Goal: Contribute content: Contribute content

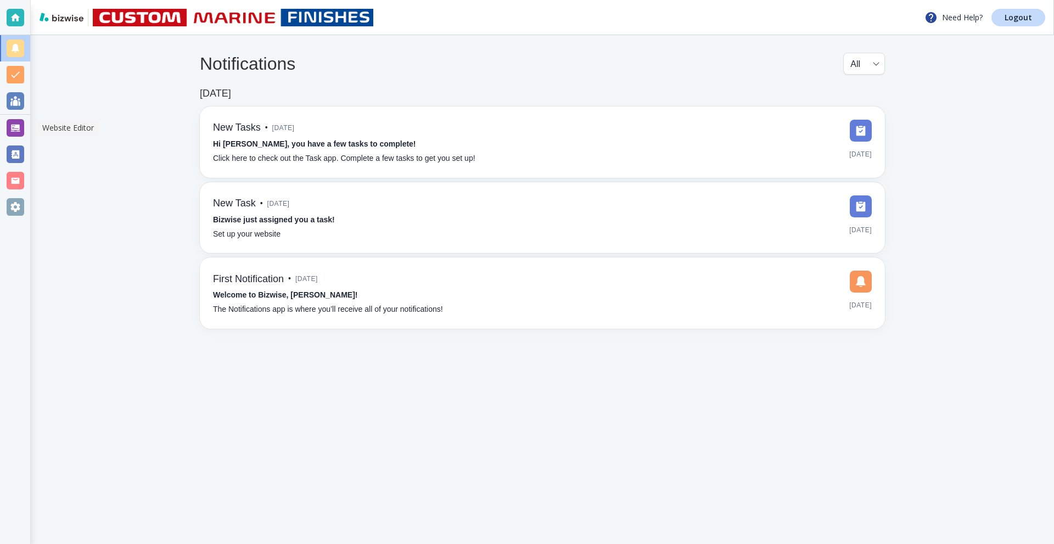
click at [15, 122] on div at bounding box center [16, 128] width 18 height 18
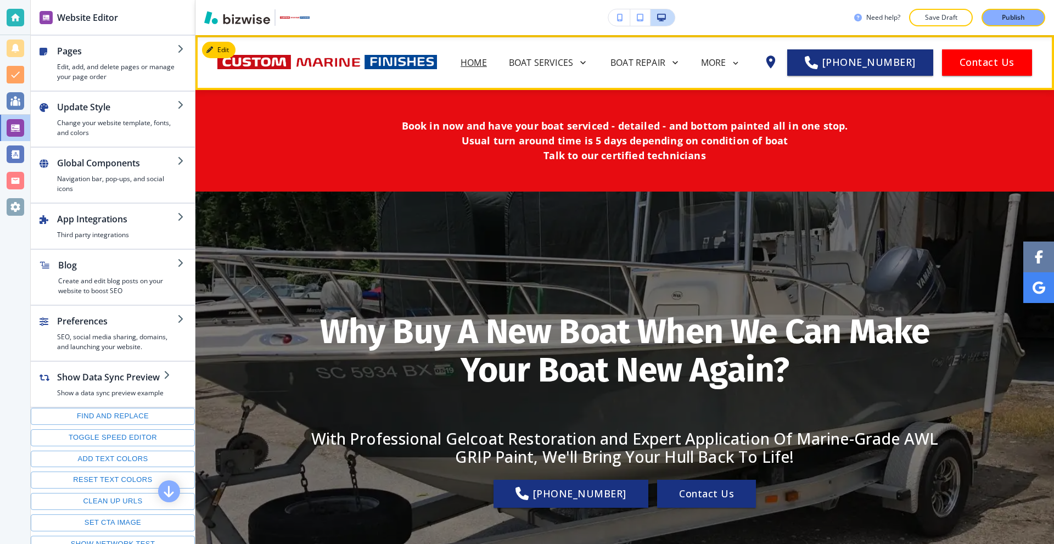
click at [741, 65] on icon at bounding box center [736, 63] width 10 height 10
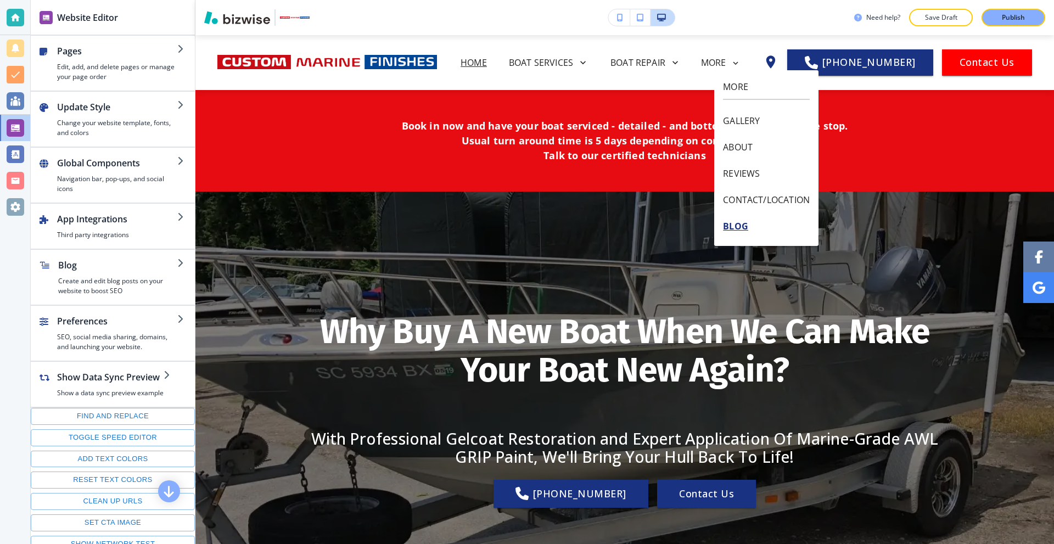
click at [739, 219] on p "BLOG" at bounding box center [766, 226] width 87 height 26
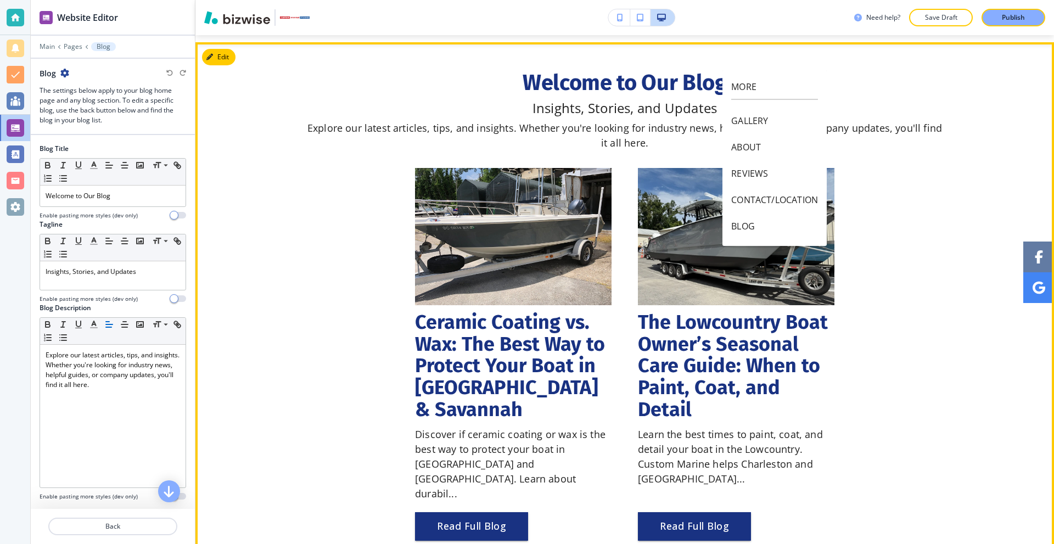
scroll to position [55, 0]
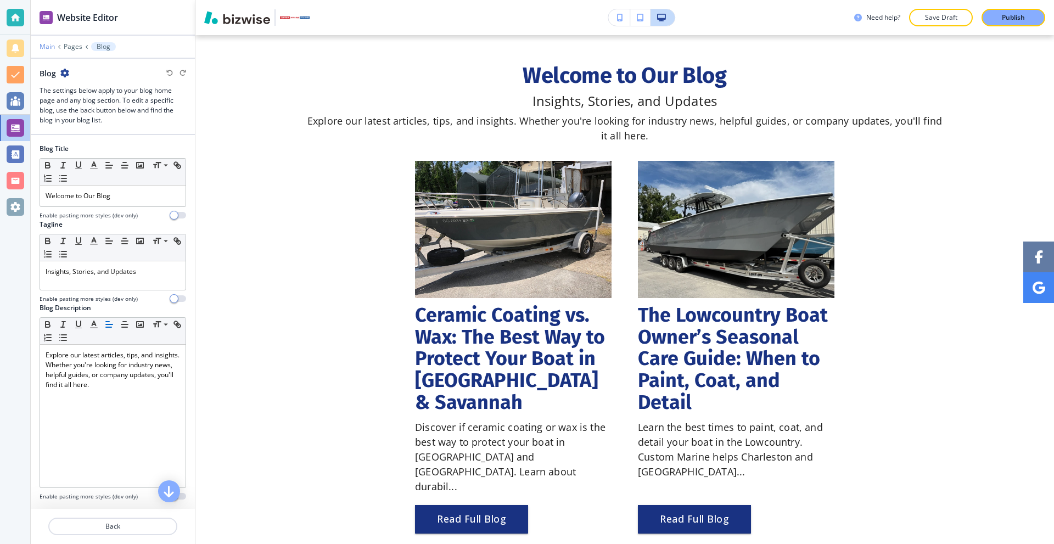
click at [41, 45] on p "Main" at bounding box center [47, 47] width 15 height 8
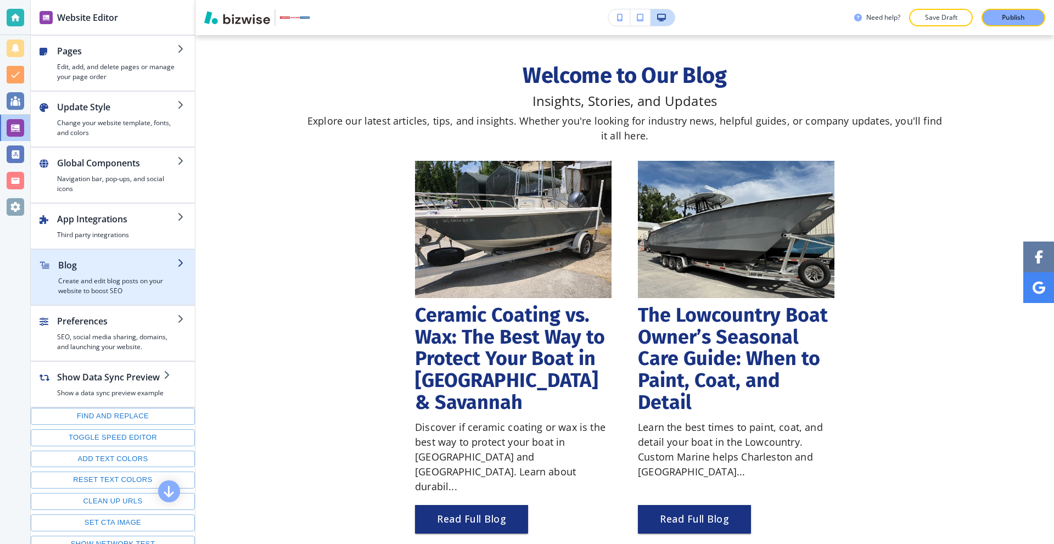
click at [107, 271] on h2 "Blog" at bounding box center [117, 265] width 119 height 13
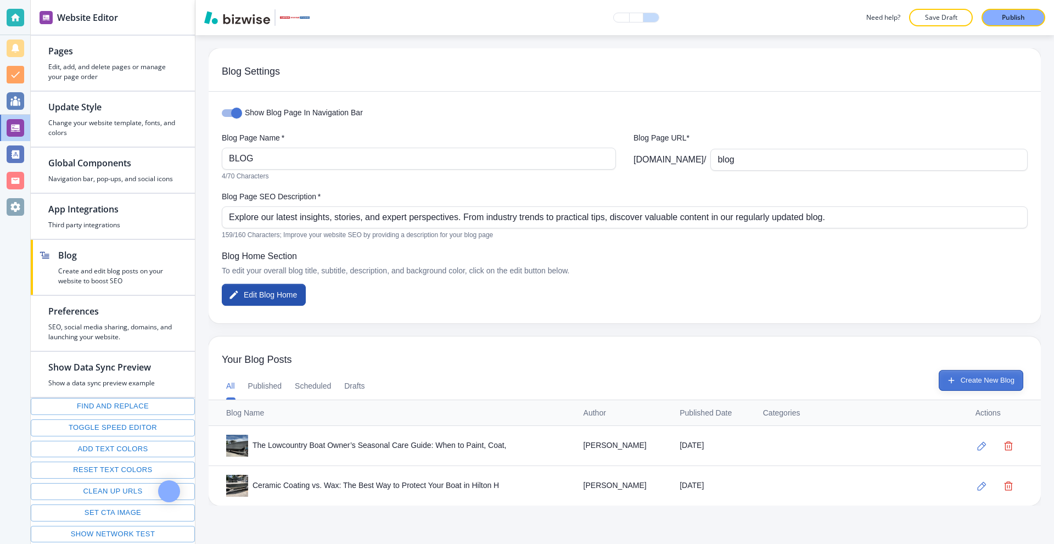
click at [973, 377] on button "Create New Blog" at bounding box center [981, 380] width 85 height 21
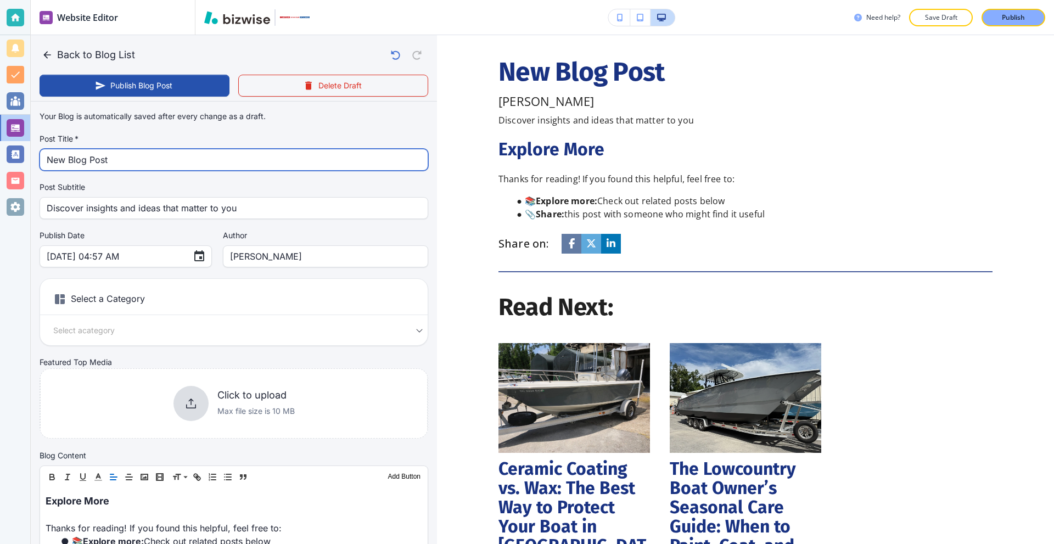
click at [106, 160] on input "New Blog Post" at bounding box center [234, 159] width 375 height 21
paste input "Does Bottom Paint Really Make Your Boat Faster? The Truth About Speed, Fuel Eff…"
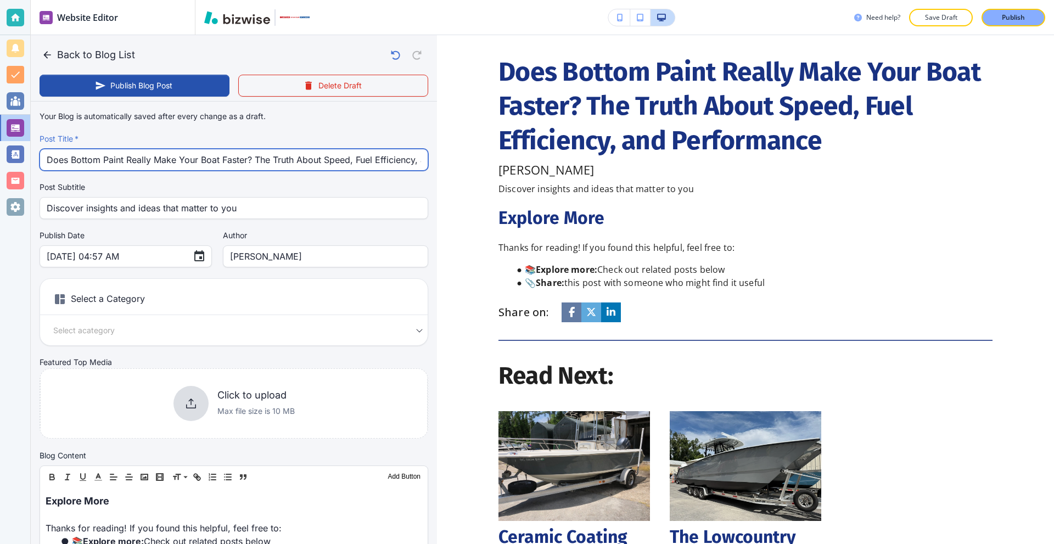
scroll to position [0, 79]
type input "Does Bottom Paint Really Make Your Boat Faster? The Truth About Speed, Fuel Eff…"
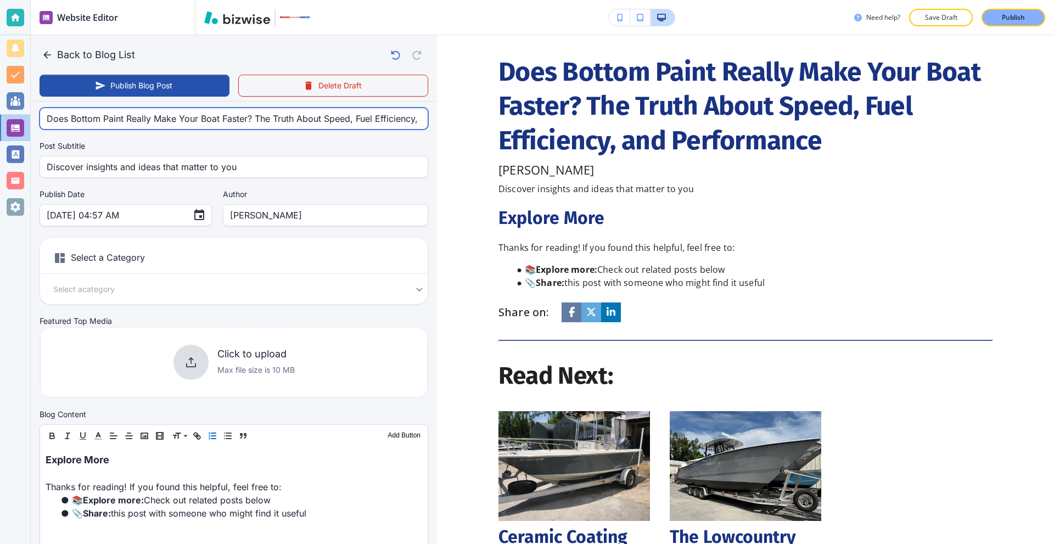
scroll to position [329, 0]
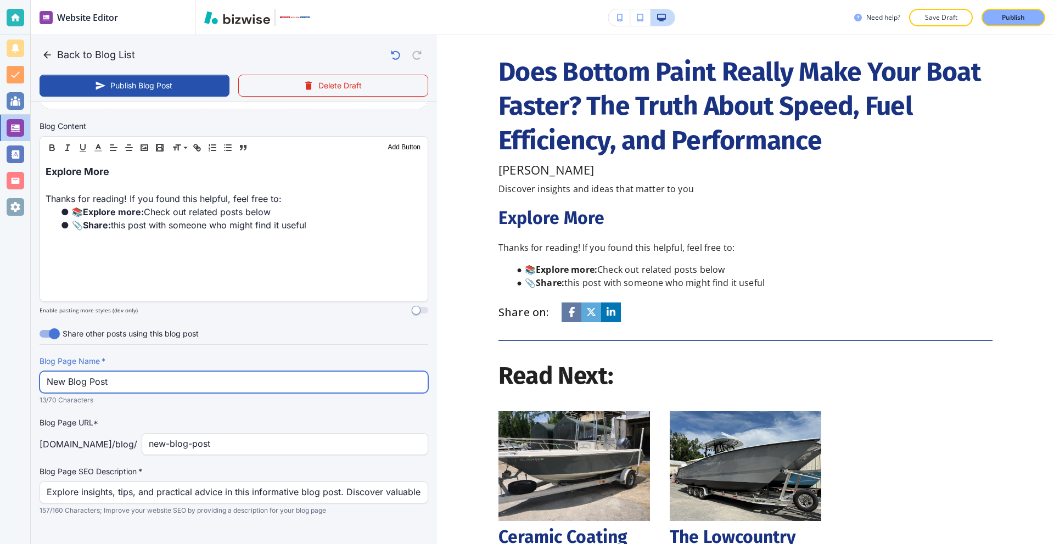
click at [177, 381] on input "New Blog Post" at bounding box center [234, 382] width 375 height 21
paste input "Does Bottom Paint Really Make Your Boat Faster? The Truth About Speed,"
type input "Does Bottom Paint Really Make Your Boat Faster? The Truth About Speed,"
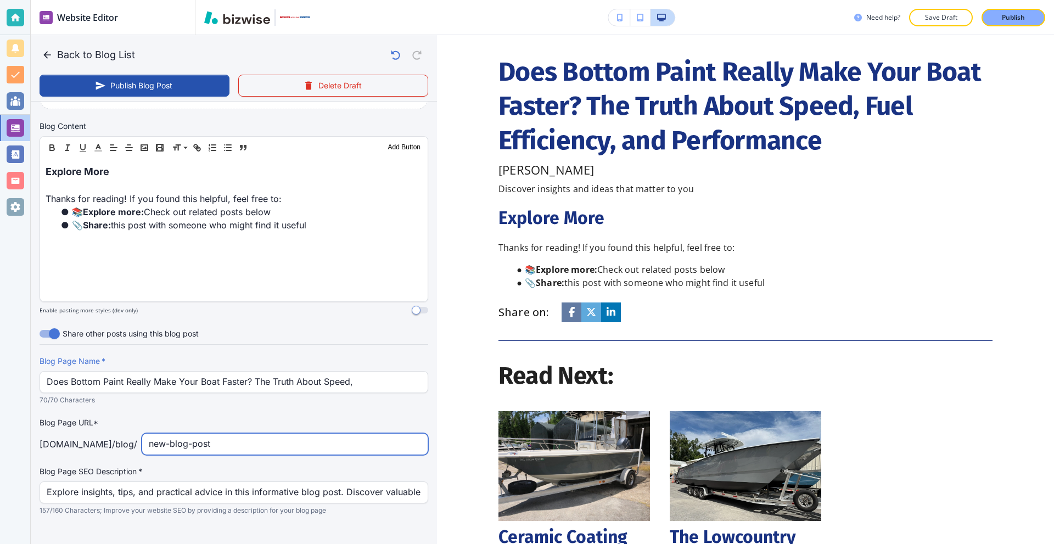
click at [264, 439] on input "new-blog-post" at bounding box center [285, 444] width 272 height 21
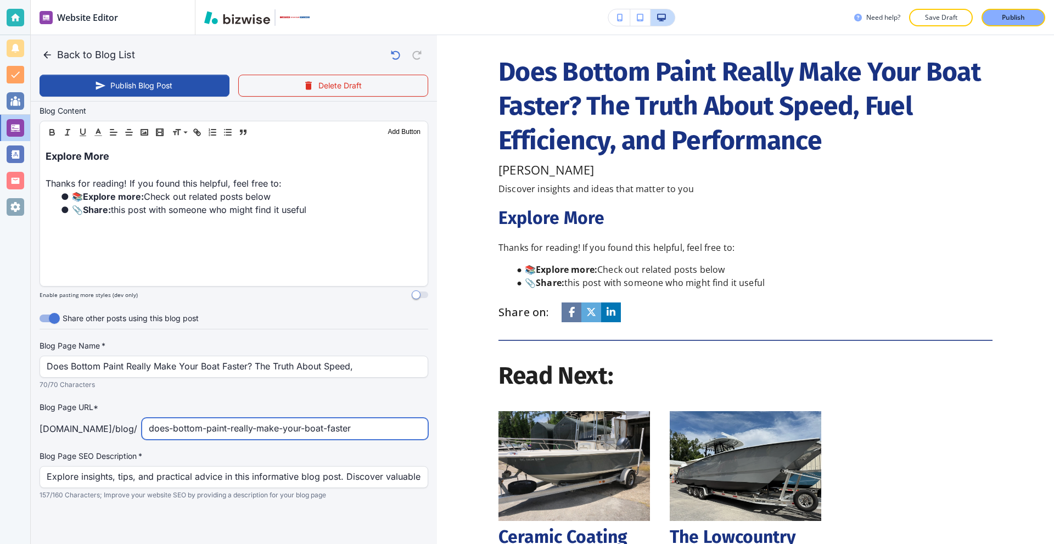
scroll to position [345, 0]
type input "does-bottom-paint-really-make-your-boat-faster"
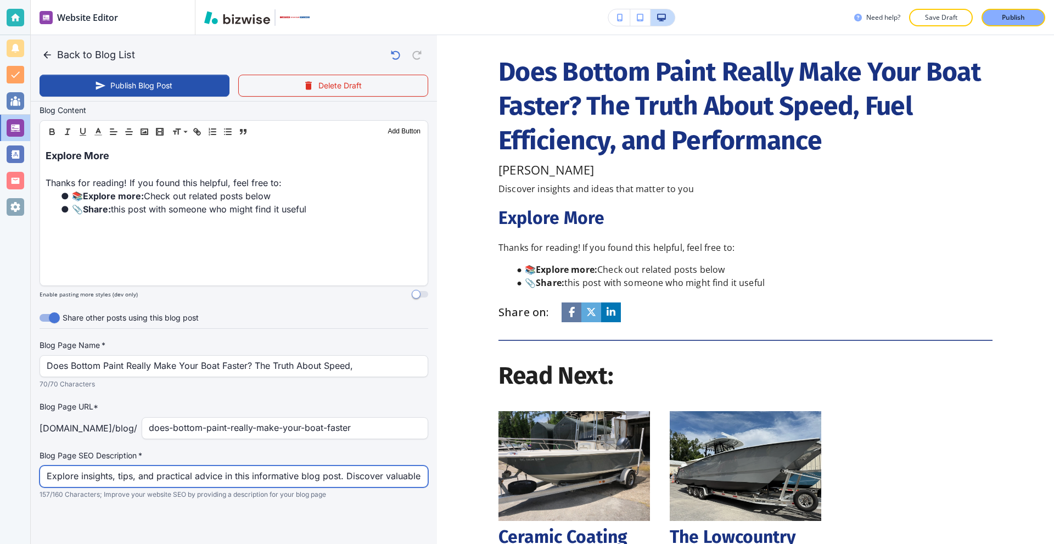
click at [230, 475] on input "Explore insights, tips, and practical advice in this informative blog post. Dis…" at bounding box center [234, 476] width 375 height 21
paste input "Learn how bottom paint impacts speed, fuel efficiency and performance. Find out…"
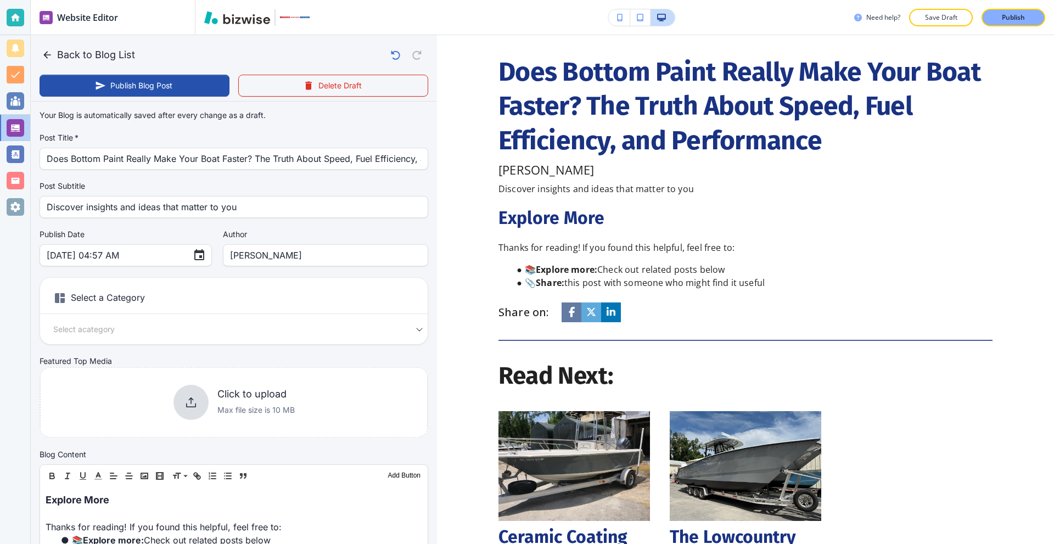
scroll to position [0, 0]
type input "Learn how bottom paint impacts speed, fuel efficiency and performance. Find out…"
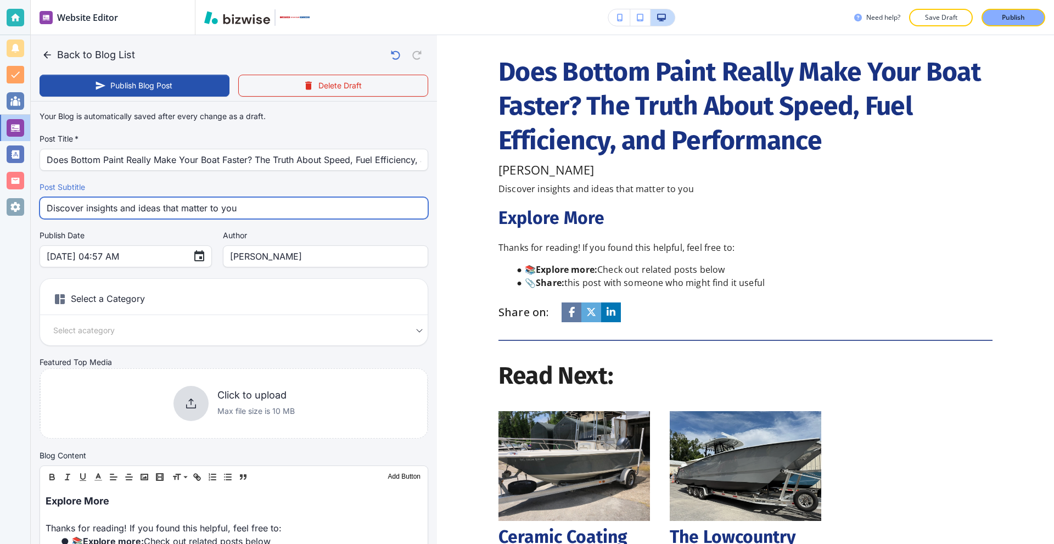
click at [192, 214] on input "Discover insights and ideas that matter to you" at bounding box center [234, 208] width 375 height 21
paste input "Learn how bottom paint impacts speed, fuel efficiency and performance. Find out…"
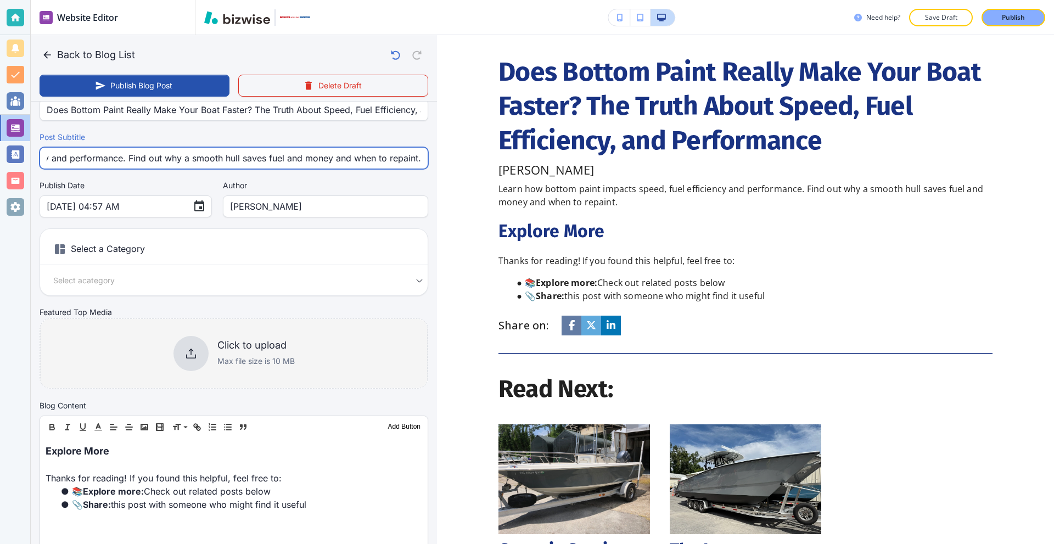
scroll to position [55, 0]
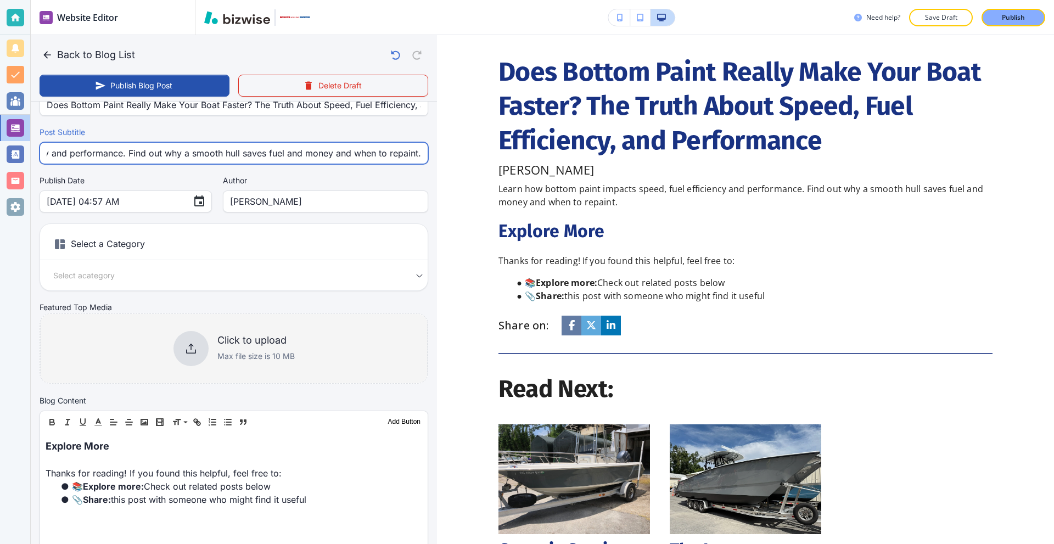
type input "Learn how bottom paint impacts speed, fuel efficiency and performance. Find out…"
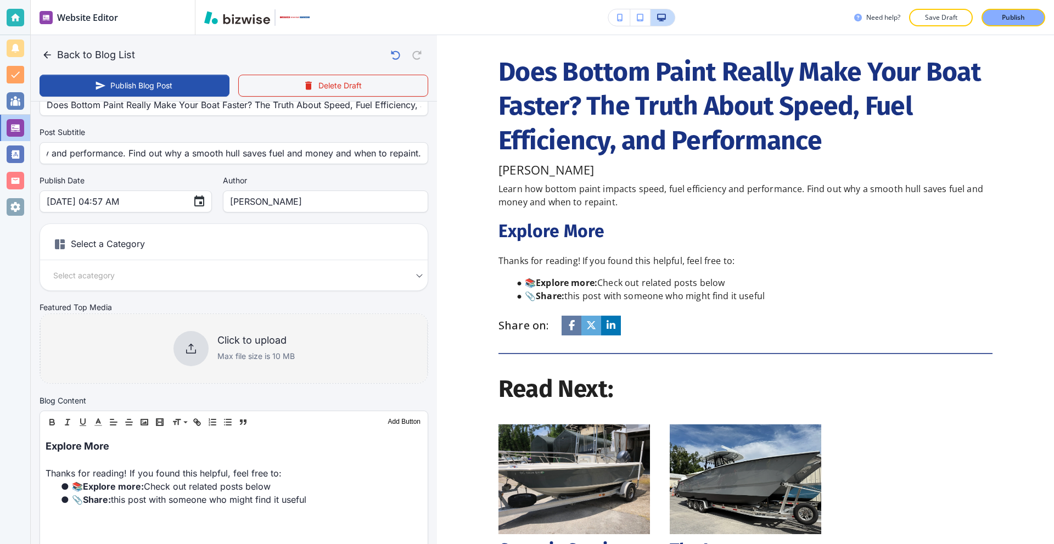
scroll to position [0, 0]
click at [210, 336] on div "Click to upload Max file size is 10 MB" at bounding box center [234, 348] width 121 height 35
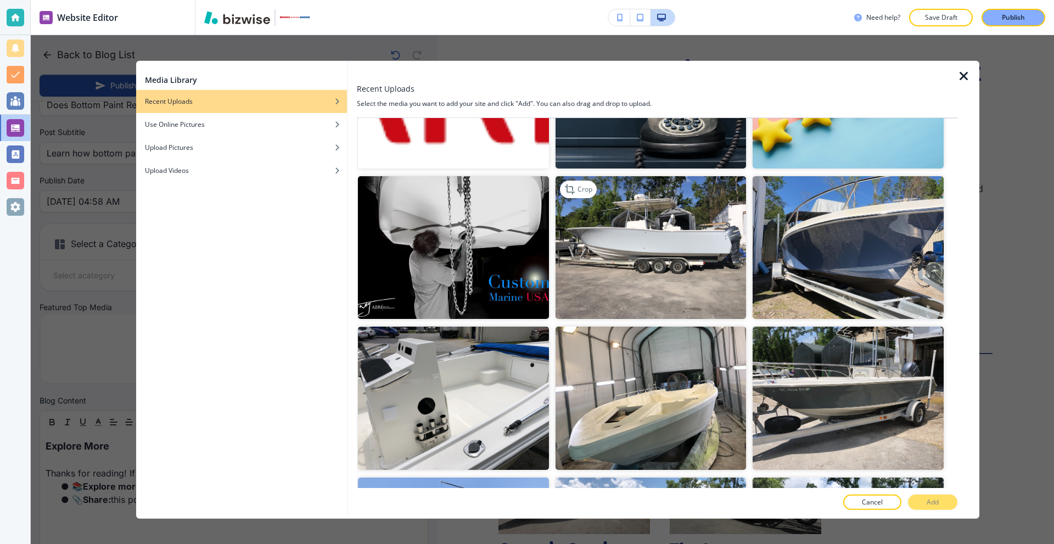
scroll to position [549, 0]
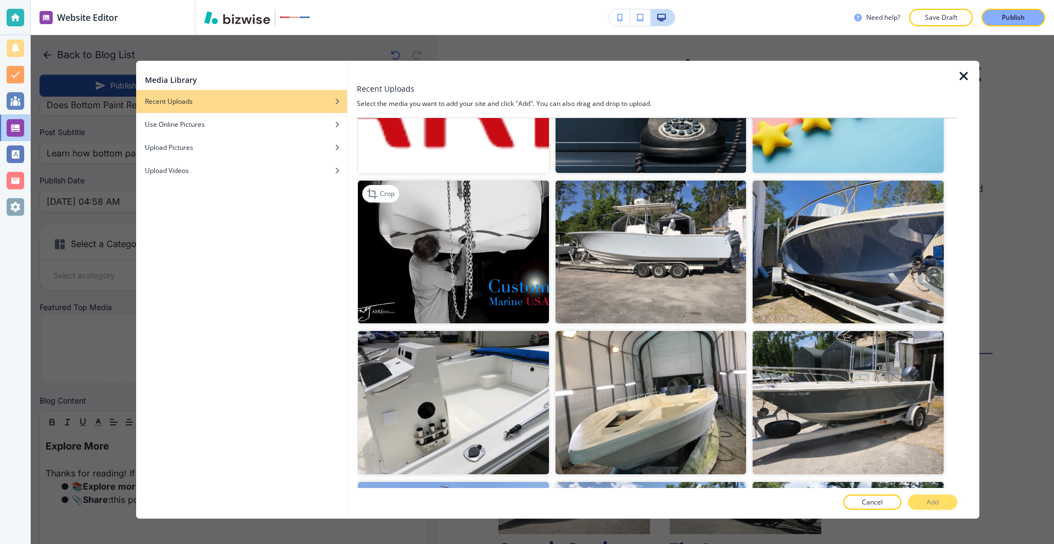
click at [503, 224] on img "button" at bounding box center [453, 251] width 191 height 143
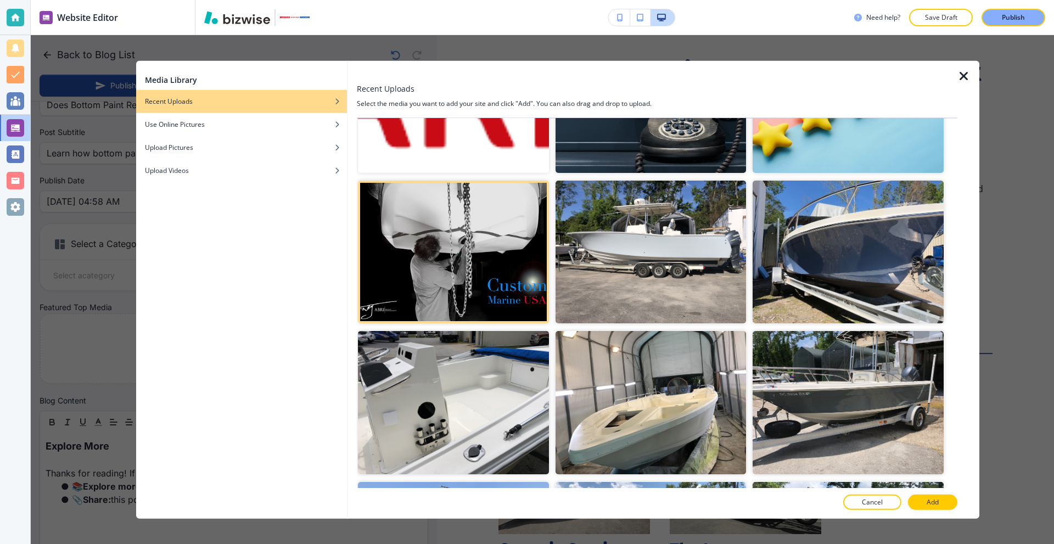
click at [938, 506] on p "Add" at bounding box center [933, 503] width 12 height 10
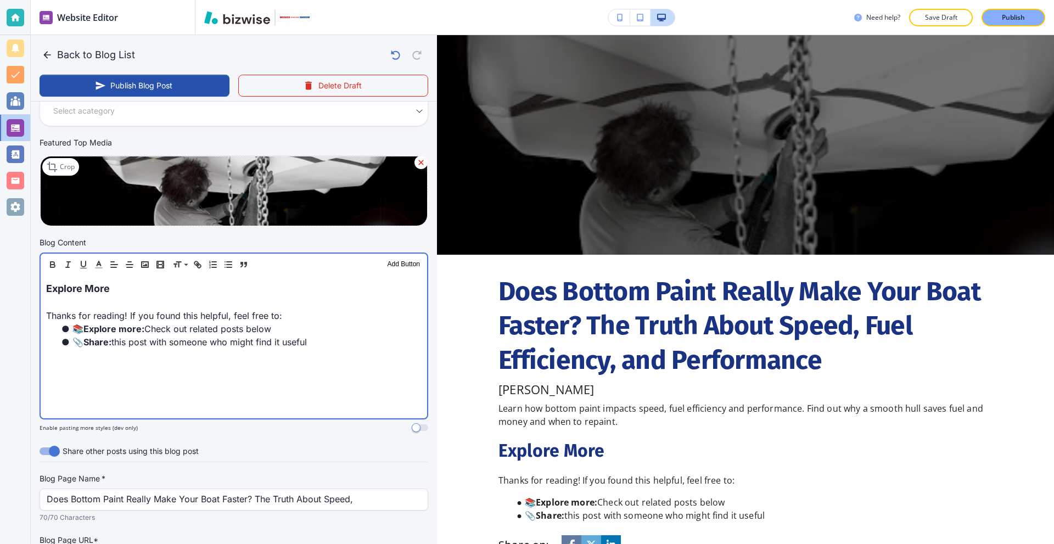
scroll to position [220, 0]
click at [166, 341] on li "📎 Share: this post with someone who might find it useful" at bounding box center [240, 341] width 362 height 13
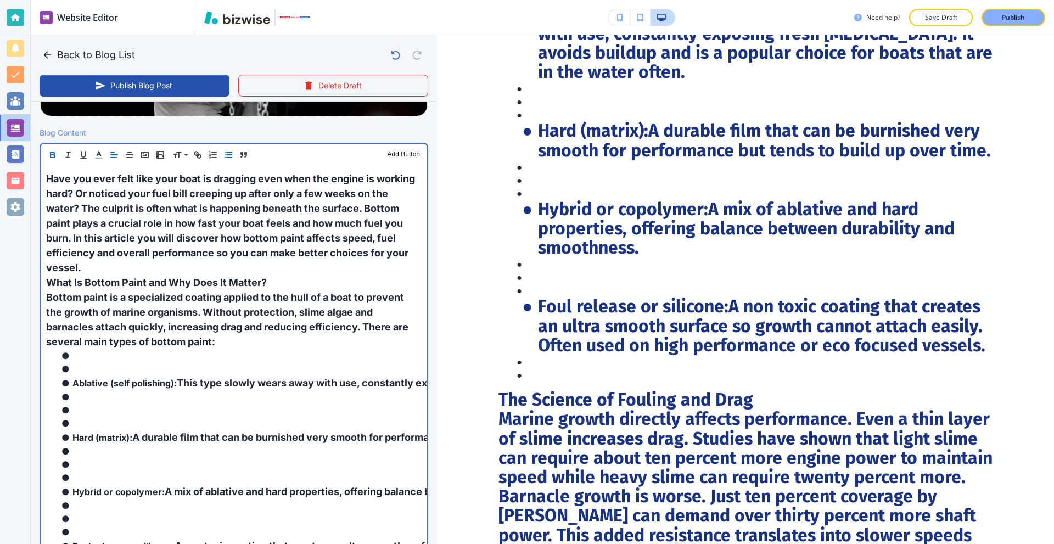
scroll to position [988, 0]
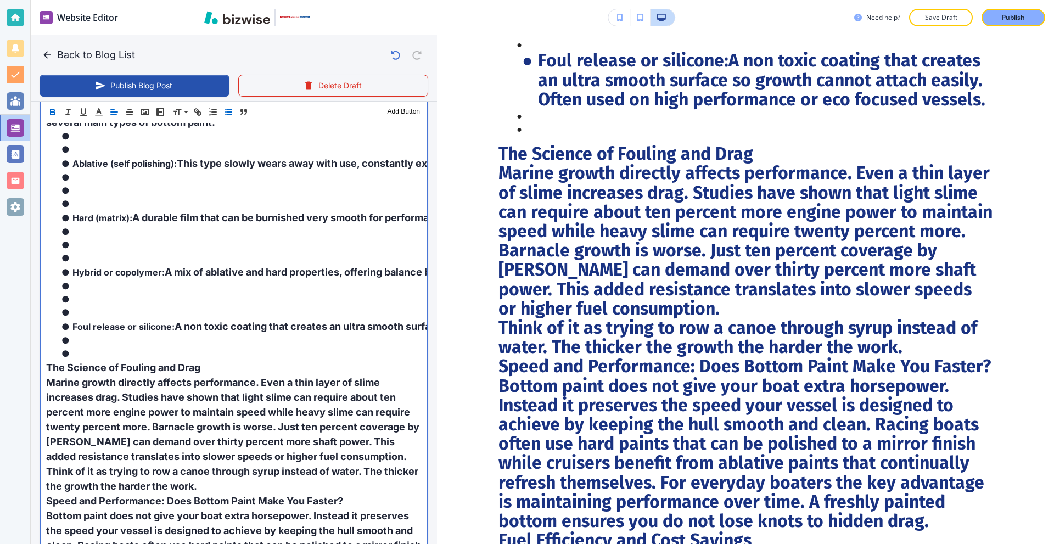
click at [253, 308] on li at bounding box center [240, 312] width 362 height 13
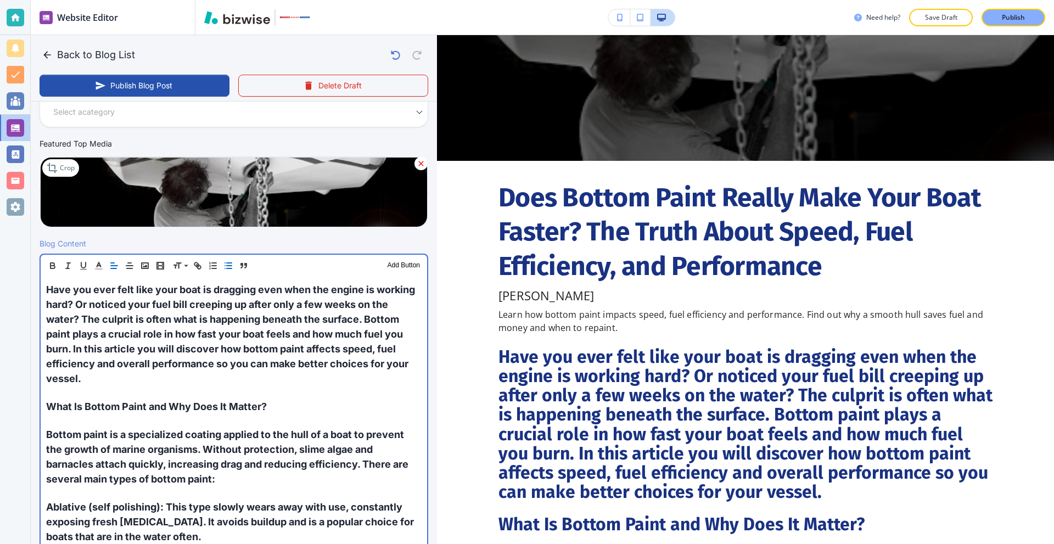
scroll to position [110, 0]
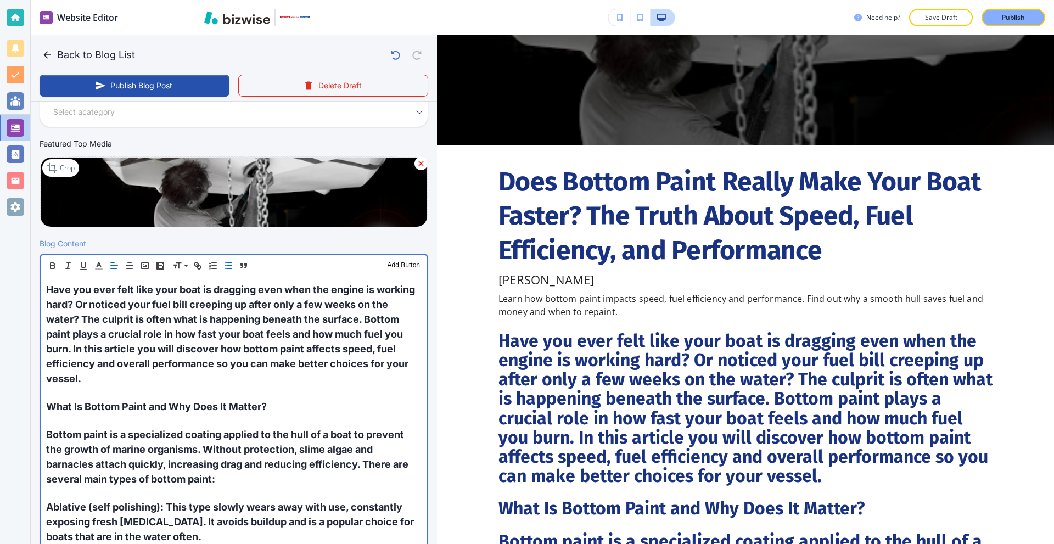
click at [169, 319] on span "Have you ever felt like your boat is dragging even when the engine is working h…" at bounding box center [231, 334] width 371 height 100
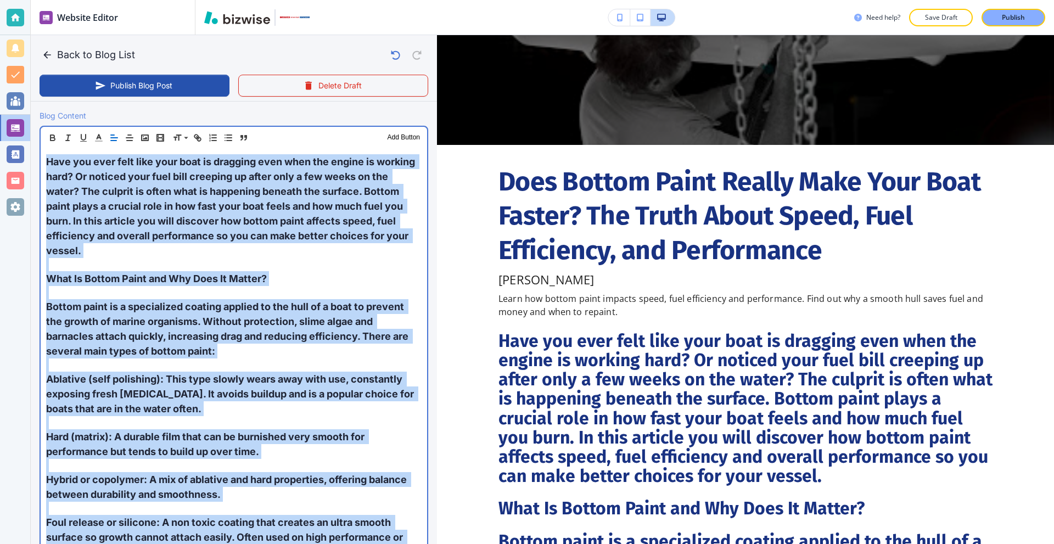
scroll to position [383, 0]
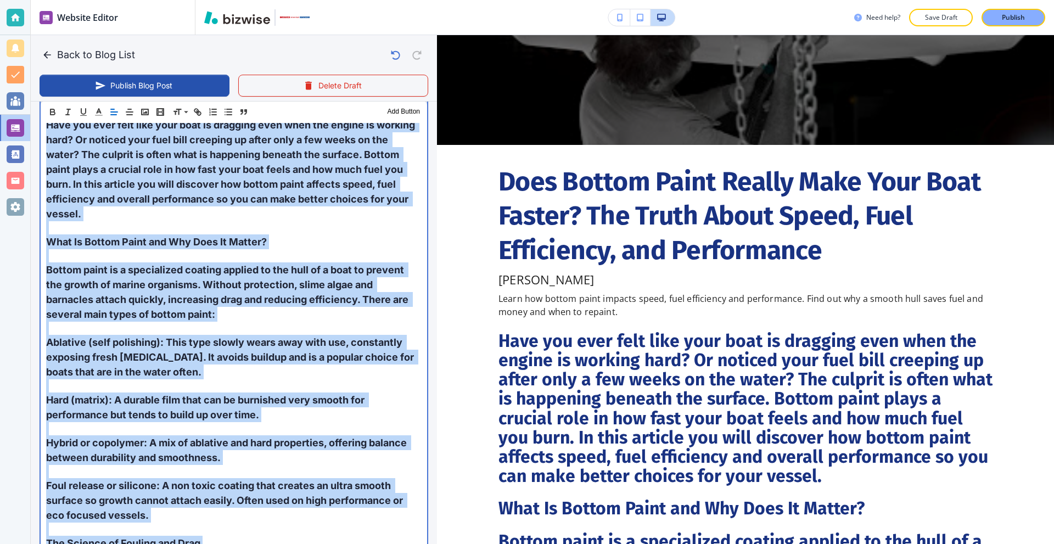
click at [204, 267] on span "Bottom paint is a specialized coating applied to the hull of a boat to prevent …" at bounding box center [228, 292] width 365 height 56
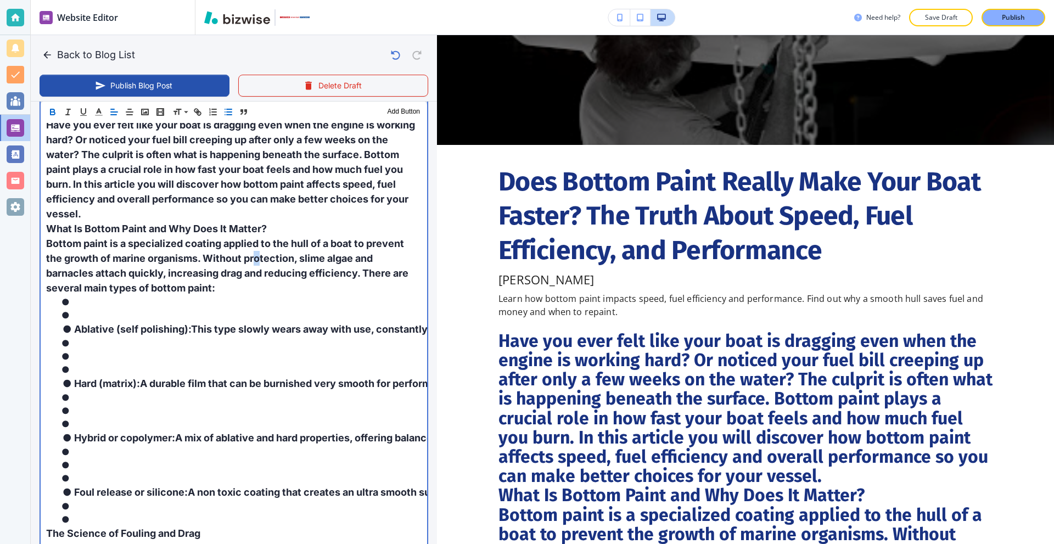
click at [255, 254] on p "Bottom paint is a specialized coating applied to the hull of a boat to prevent …" at bounding box center [234, 265] width 376 height 59
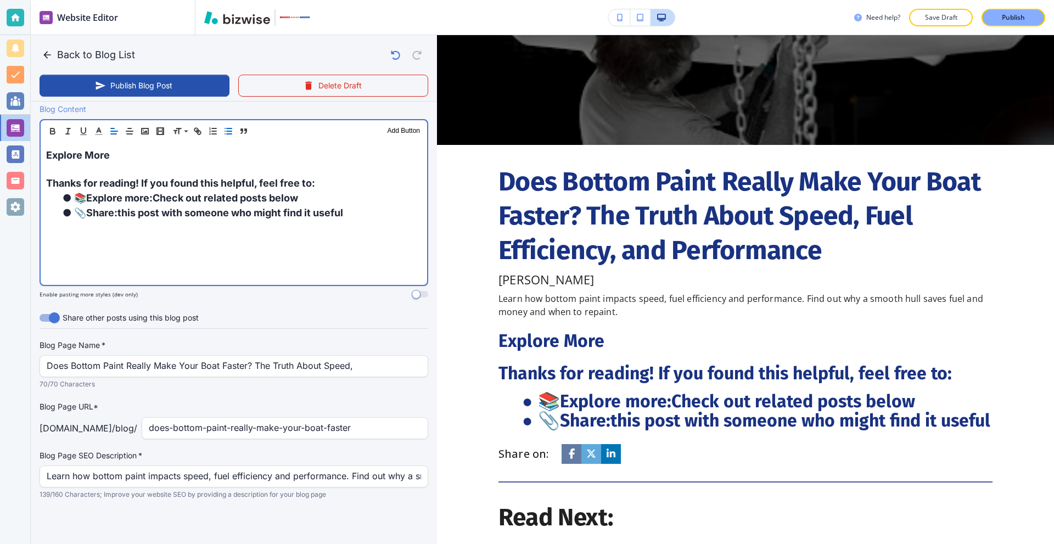
scroll to position [353, 0]
drag, startPoint x: 208, startPoint y: 241, endPoint x: 205, endPoint y: 230, distance: 11.3
click at [208, 241] on div "Expl ore More Thanks for reading! If you found this helpful, feel free to: 📚 Ex…" at bounding box center [234, 213] width 387 height 143
click at [142, 178] on span "Thanks for reading! If you found this helpful, feel free to:" at bounding box center [180, 184] width 269 height 12
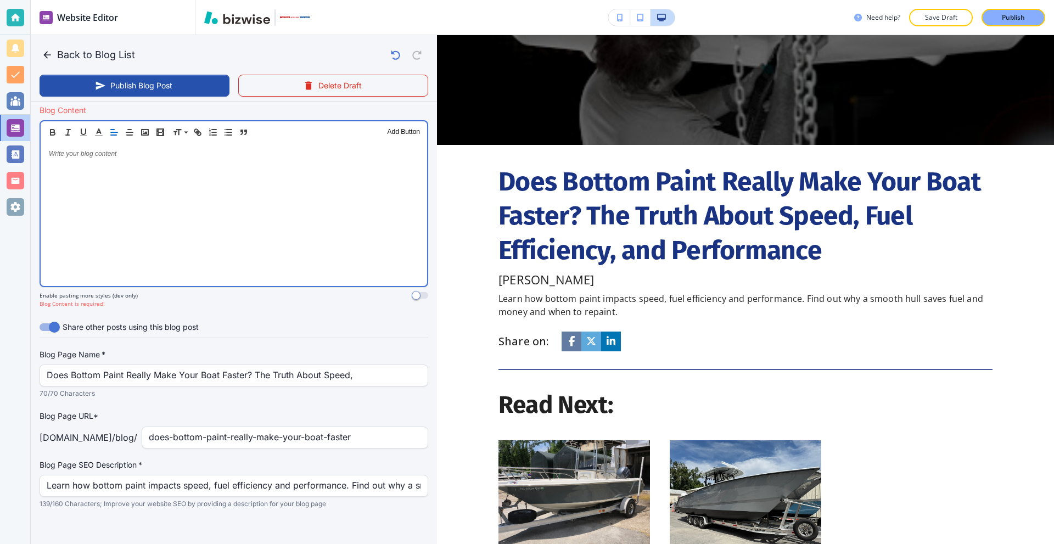
scroll to position [351, 0]
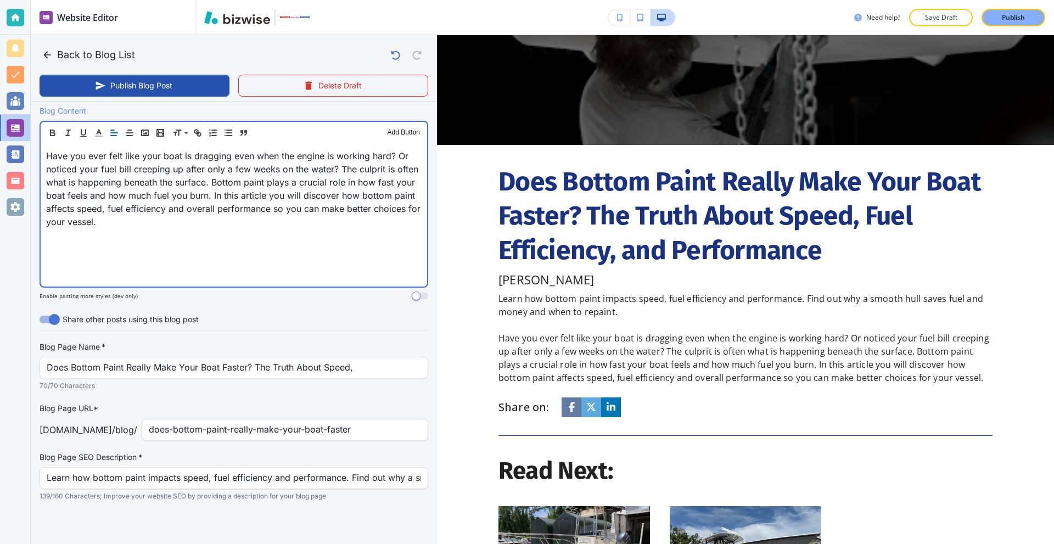
click at [232, 205] on p "Have you ever felt like your boat is dragging even when the engine is working h…" at bounding box center [234, 188] width 376 height 79
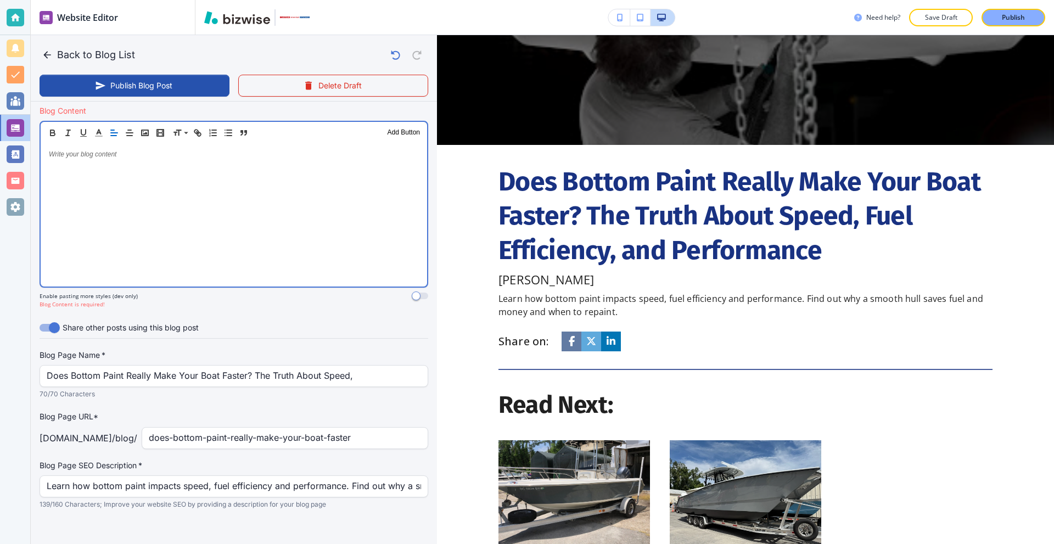
click at [165, 232] on div at bounding box center [234, 215] width 387 height 143
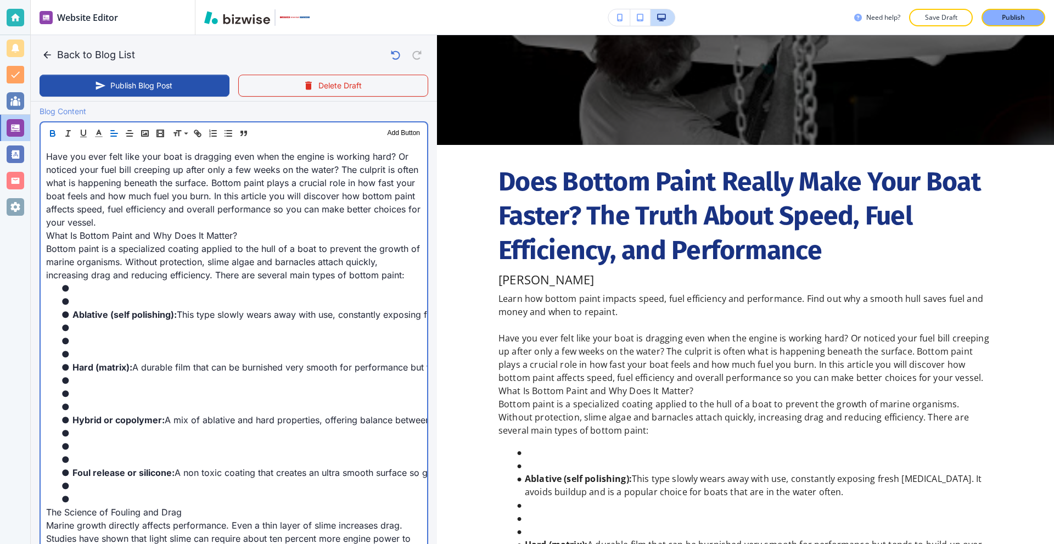
drag, startPoint x: 104, startPoint y: 300, endPoint x: 99, endPoint y: 294, distance: 7.8
click at [104, 300] on li at bounding box center [240, 301] width 362 height 13
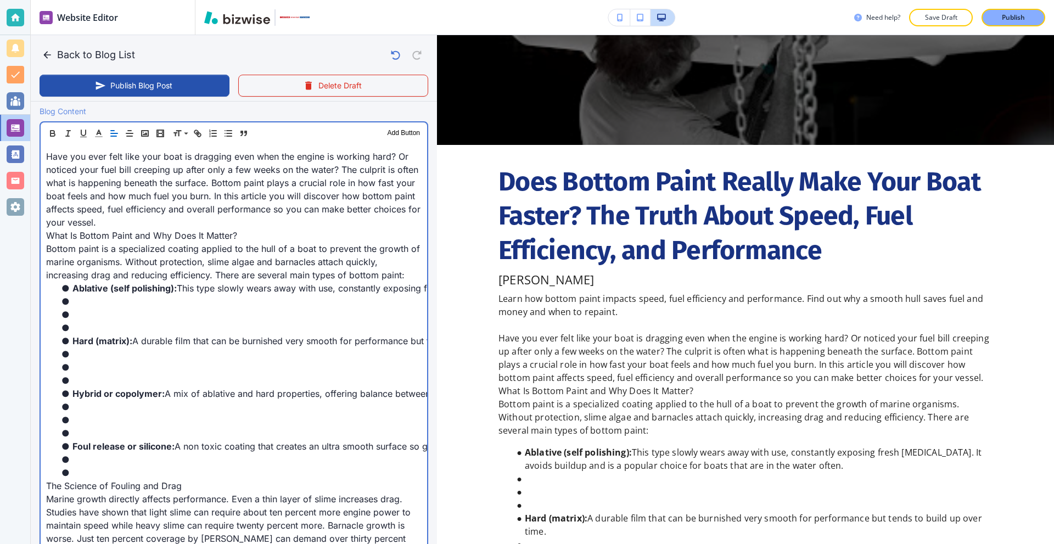
click at [81, 308] on li at bounding box center [240, 314] width 362 height 13
click at [83, 325] on li at bounding box center [240, 327] width 362 height 13
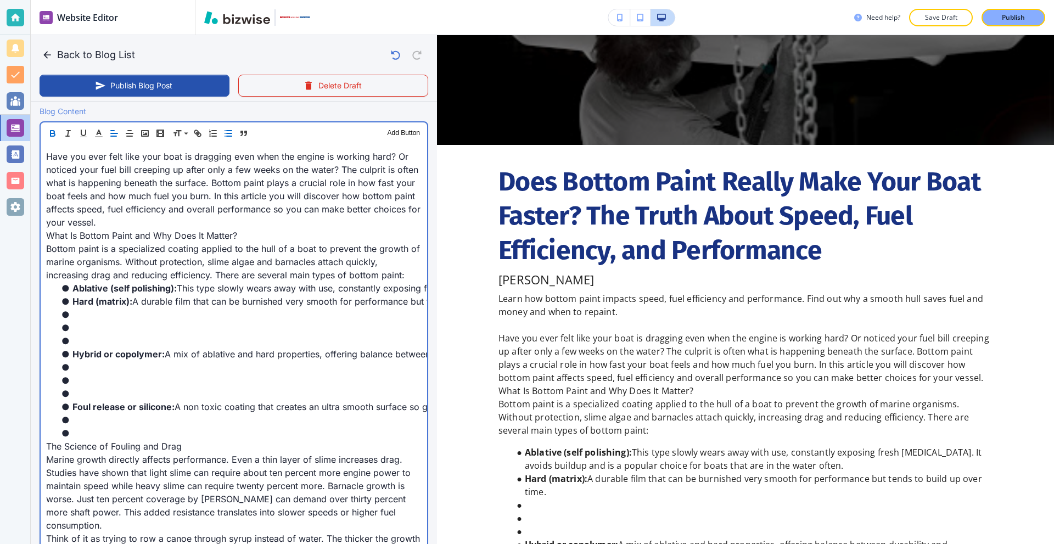
click at [90, 340] on li at bounding box center [240, 340] width 362 height 13
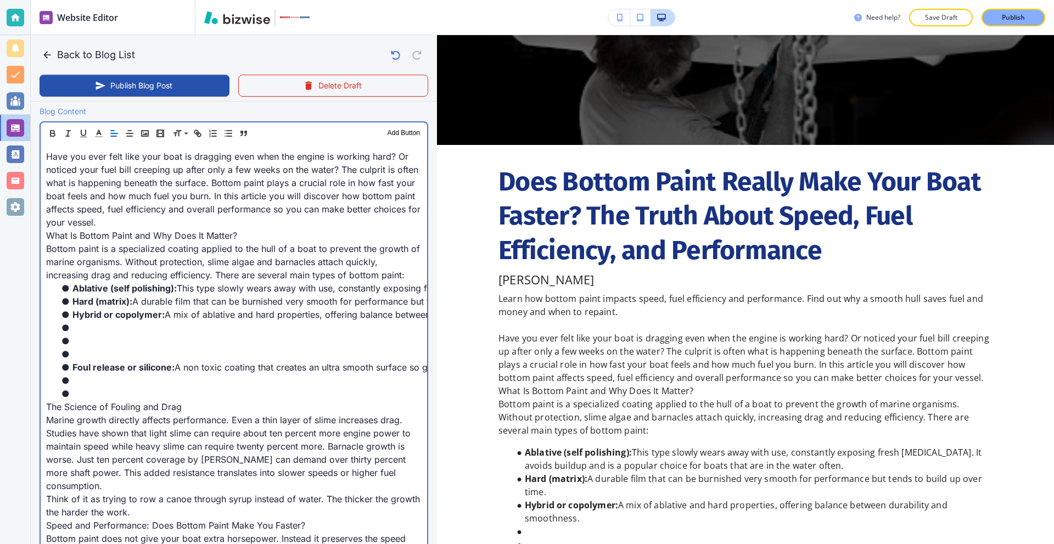
click at [90, 352] on li at bounding box center [240, 354] width 362 height 13
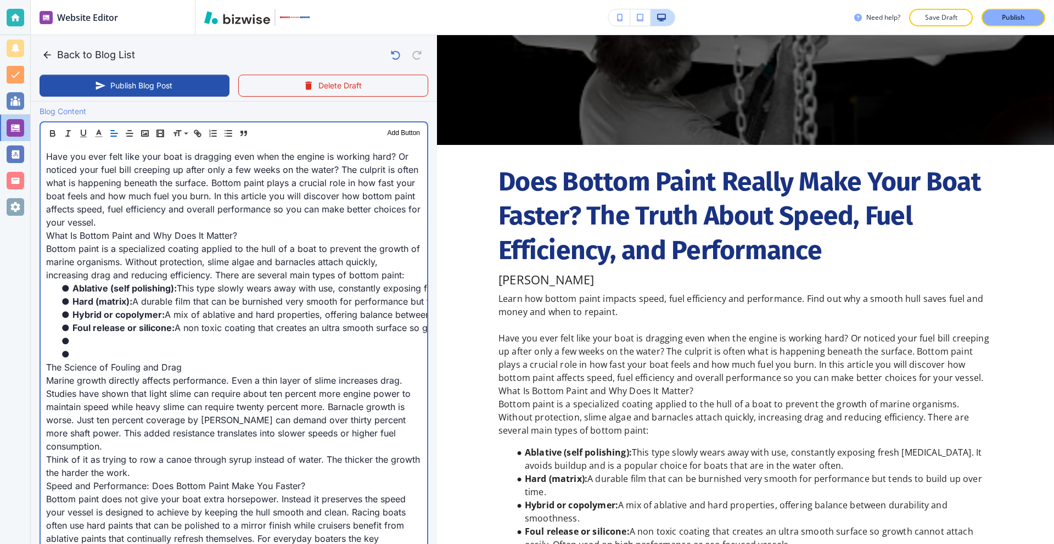
click at [91, 361] on p "The Science of Fouling and Drag" at bounding box center [234, 367] width 376 height 13
click at [93, 351] on li at bounding box center [240, 354] width 362 height 13
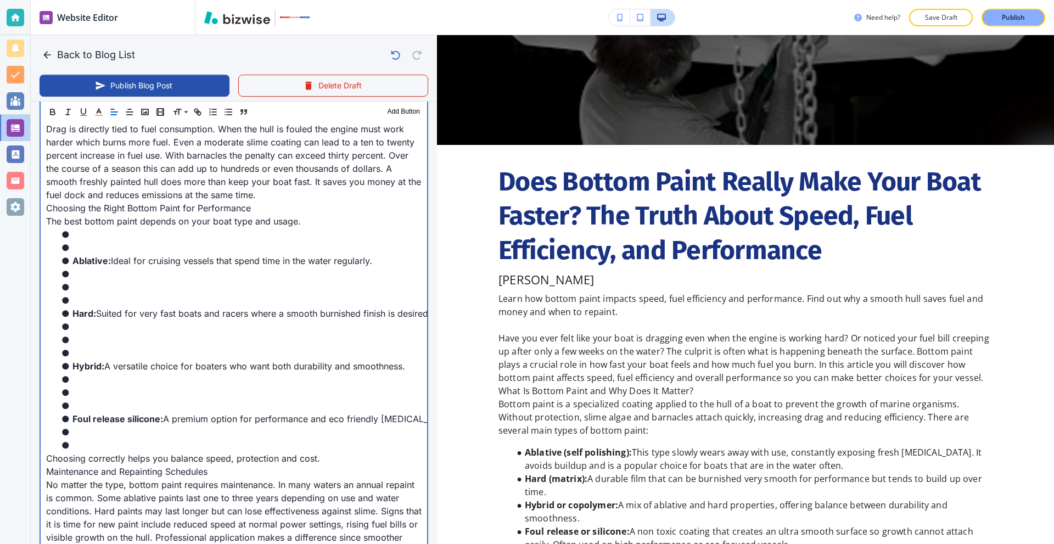
scroll to position [790, 0]
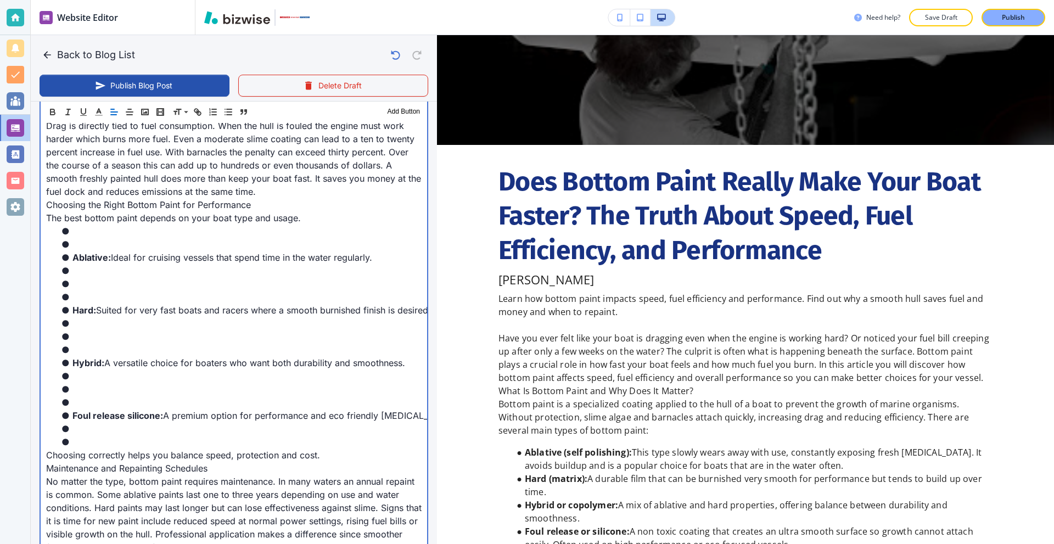
click at [110, 247] on li at bounding box center [240, 244] width 362 height 13
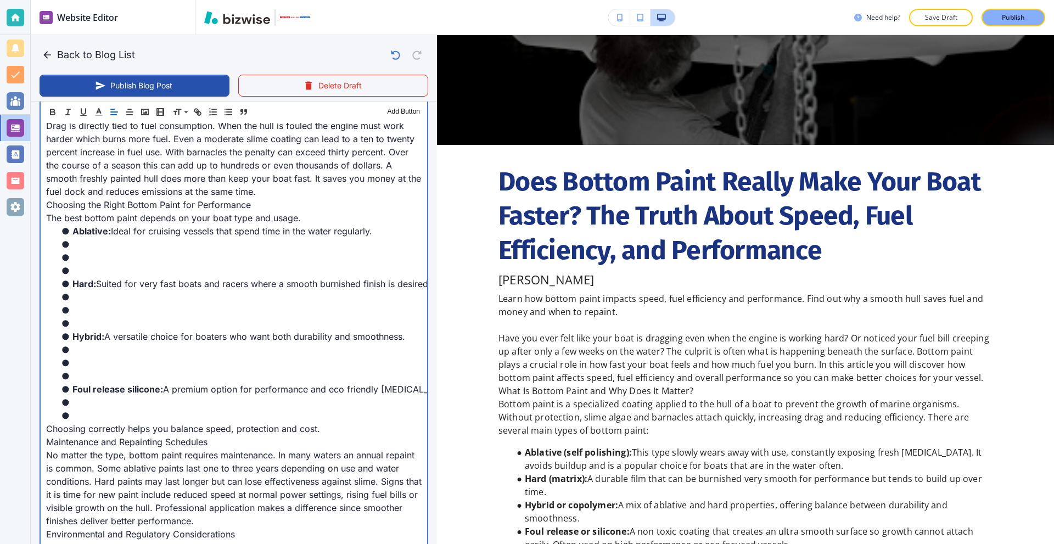
click at [102, 262] on li at bounding box center [240, 257] width 362 height 13
click at [102, 268] on li at bounding box center [240, 270] width 362 height 13
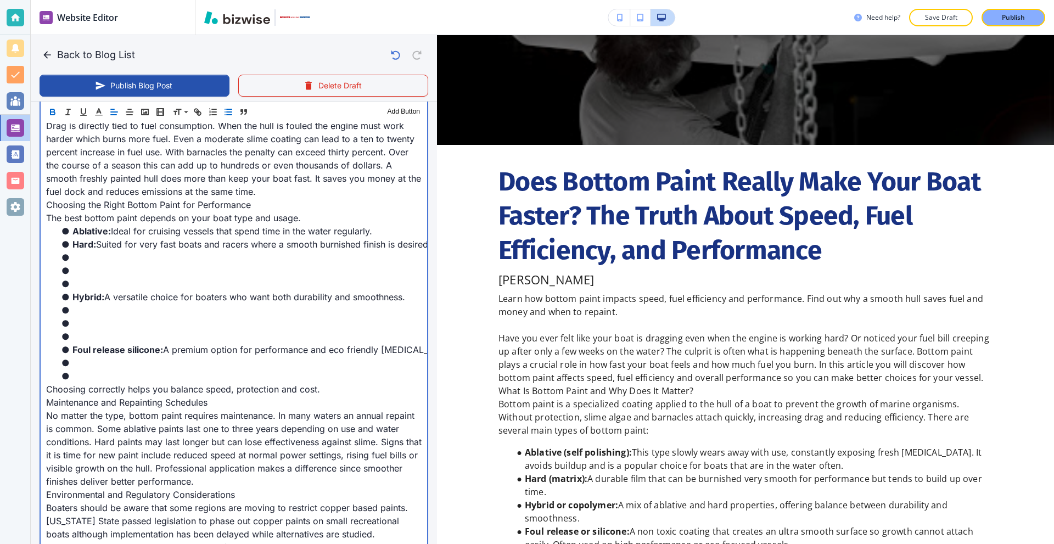
click at [97, 283] on li at bounding box center [240, 283] width 362 height 13
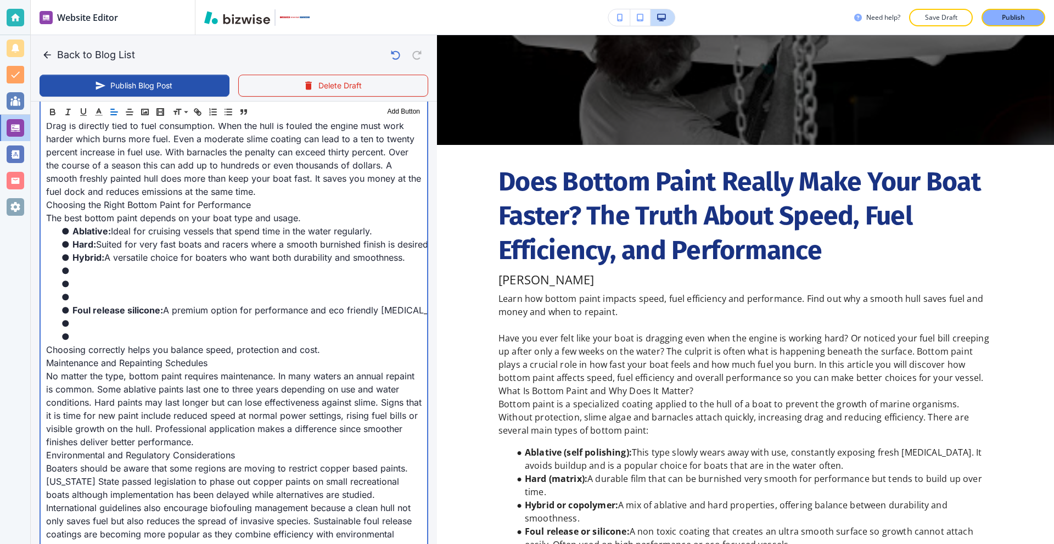
click at [94, 298] on li at bounding box center [240, 297] width 362 height 13
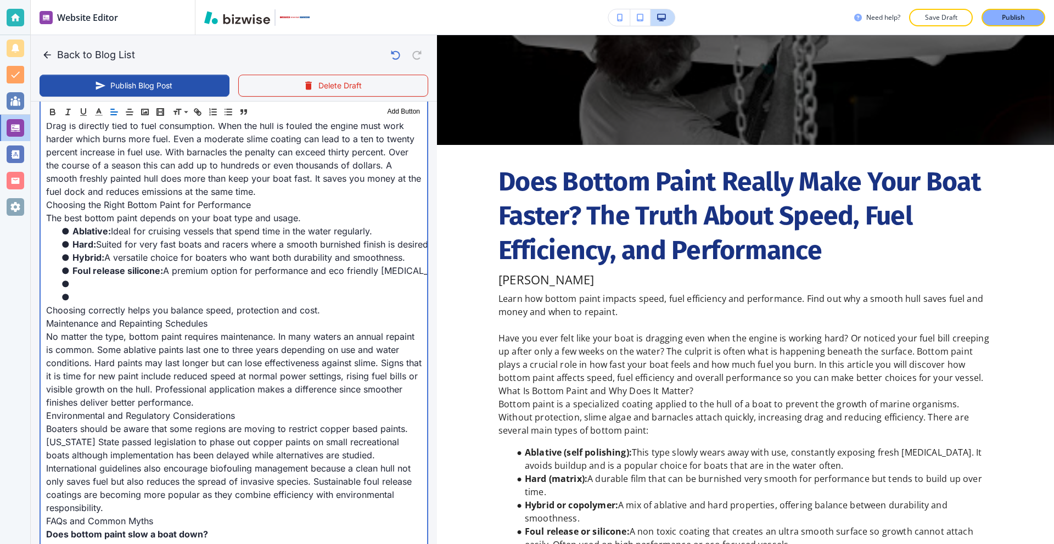
click at [93, 296] on li at bounding box center [240, 297] width 362 height 13
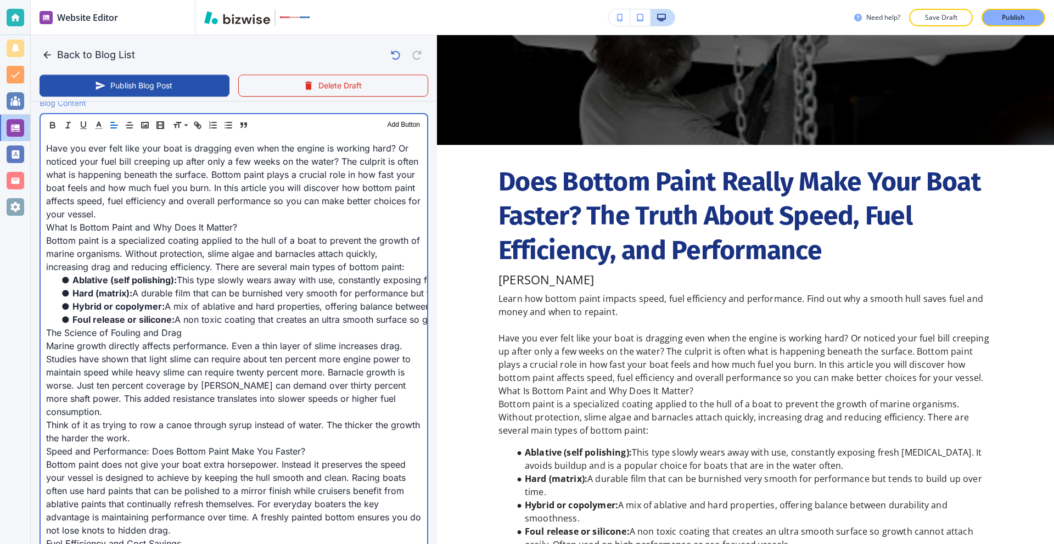
scroll to position [296, 0]
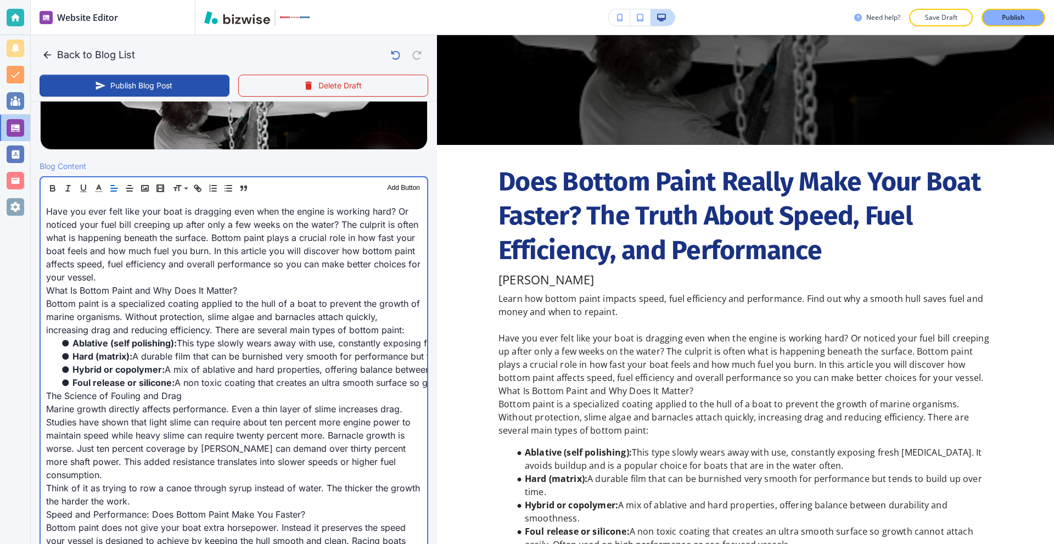
click at [181, 278] on p "Have you ever felt like your boat is dragging even when the engine is working h…" at bounding box center [234, 244] width 376 height 79
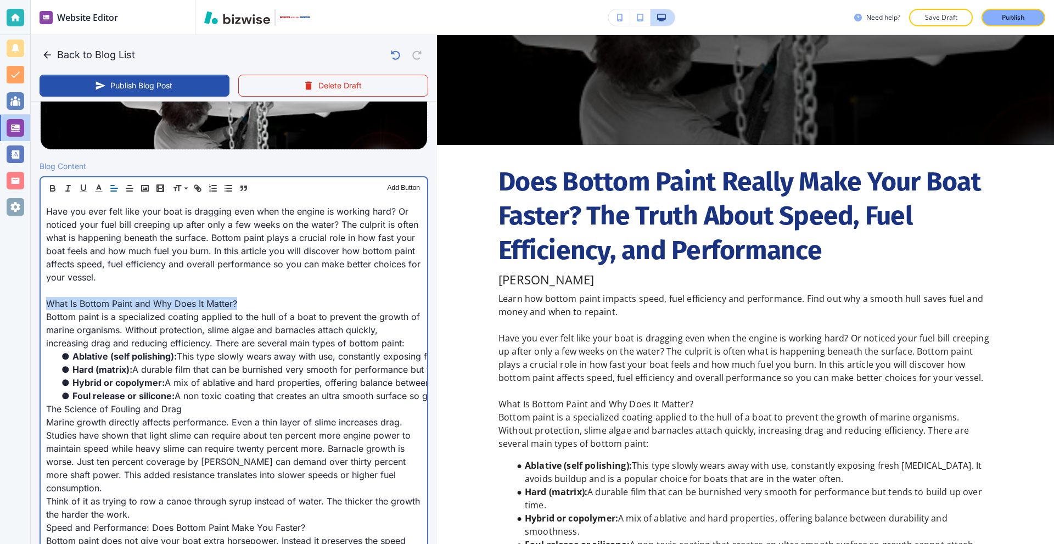
drag, startPoint x: 192, startPoint y: 302, endPoint x: 19, endPoint y: 300, distance: 172.4
click at [19, 300] on div "Website Editor Pages Edit, add, and delete pages or manage your page order Upda…" at bounding box center [527, 272] width 1054 height 544
click at [291, 306] on p "What Is Bottom Paint and Why Does It Matter?" at bounding box center [234, 303] width 376 height 13
click at [286, 302] on p "What Is Bottom Paint and Why Does It Matter?" at bounding box center [234, 303] width 376 height 13
drag, startPoint x: 269, startPoint y: 302, endPoint x: 261, endPoint y: 305, distance: 8.4
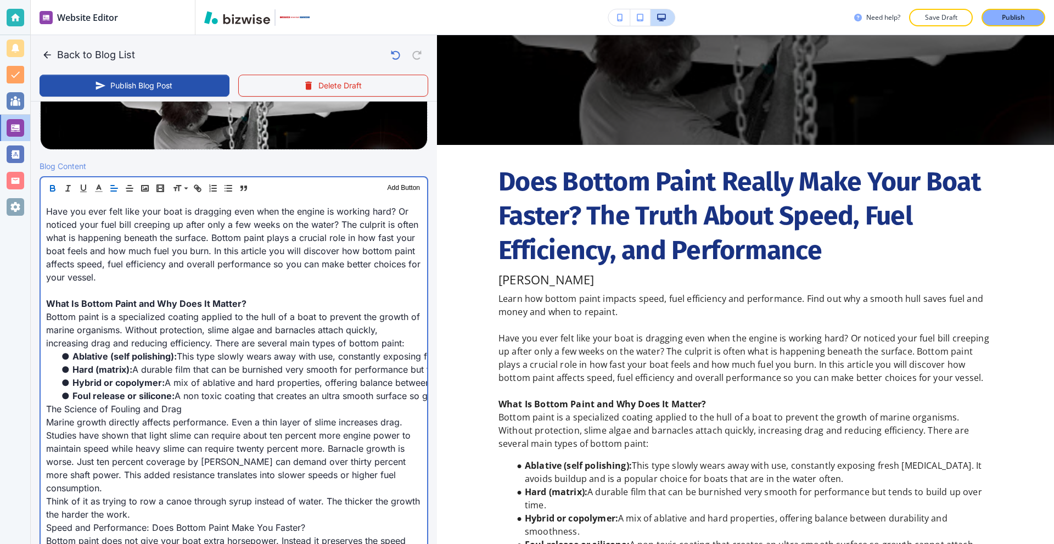
click at [269, 302] on p "What Is Bottom Paint and Why Does It Matter?" at bounding box center [234, 303] width 376 height 13
click at [245, 312] on p "Bottom paint is a specialized coating applied to the hull of a boat to prevent …" at bounding box center [234, 330] width 376 height 40
click at [253, 298] on p "What Is Bottom Paint and Why Does It Matter?" at bounding box center [234, 303] width 376 height 13
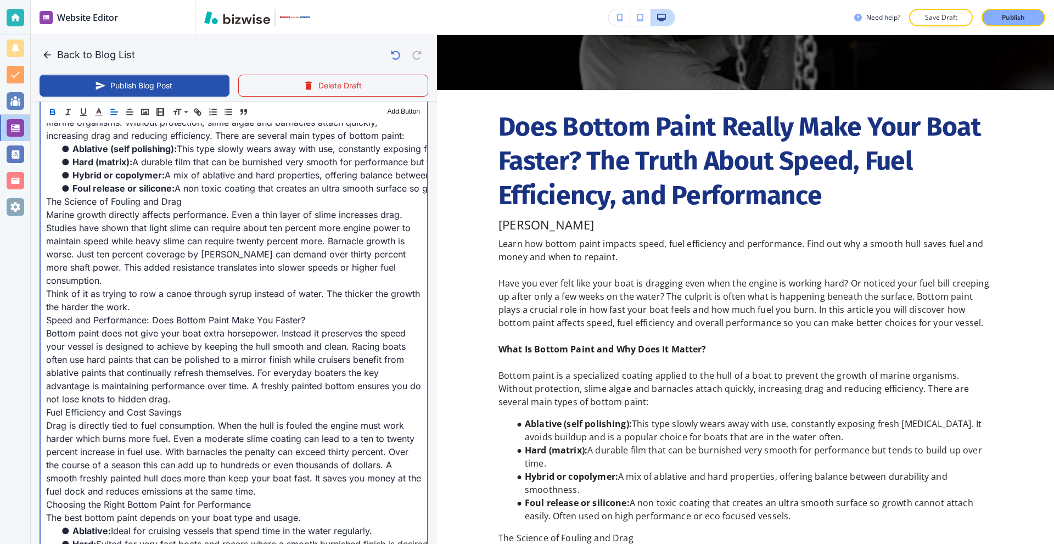
scroll to position [571, 0]
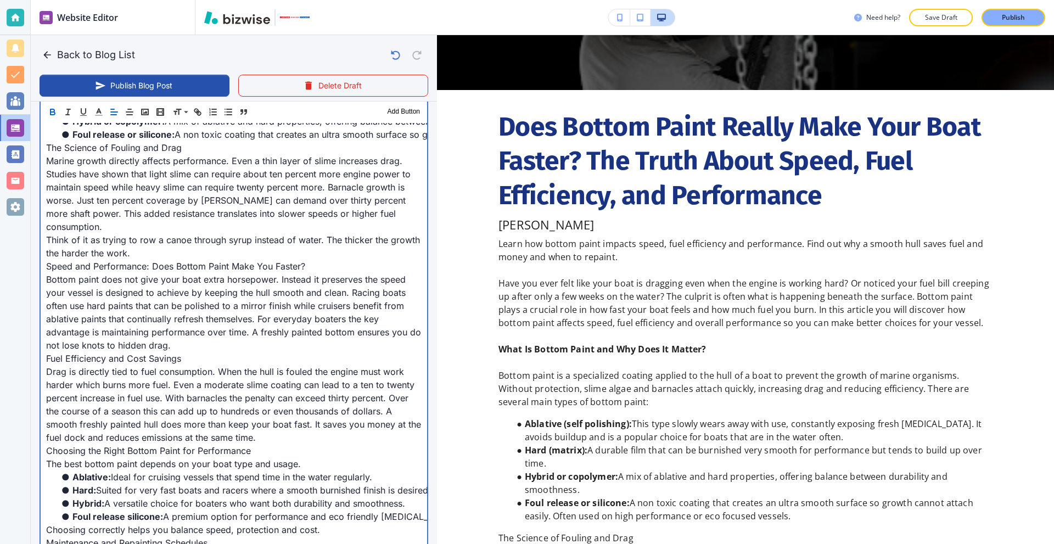
click at [162, 229] on p "Marine growth directly affects performance. Even a thin layer of slime increase…" at bounding box center [234, 193] width 376 height 79
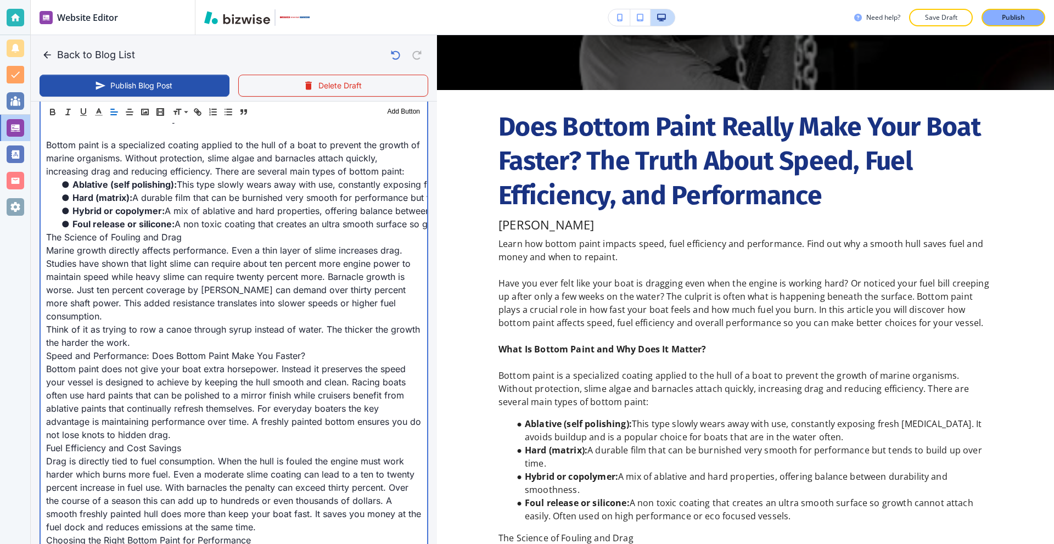
scroll to position [461, 0]
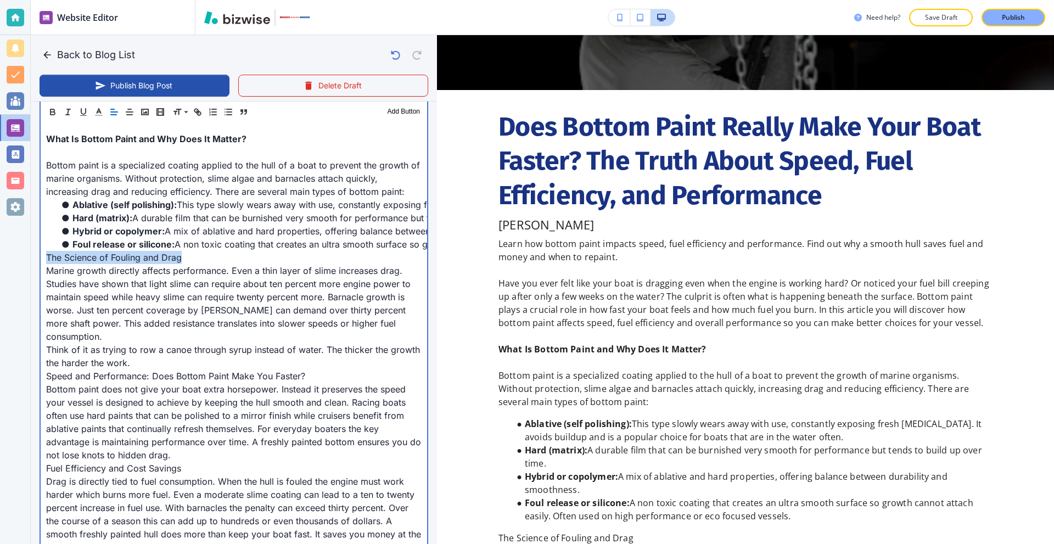
drag, startPoint x: 49, startPoint y: 259, endPoint x: 194, endPoint y: 262, distance: 145.0
click at [127, 339] on p "Marine growth directly affects performance. Even a thin layer of slime increase…" at bounding box center [234, 303] width 376 height 79
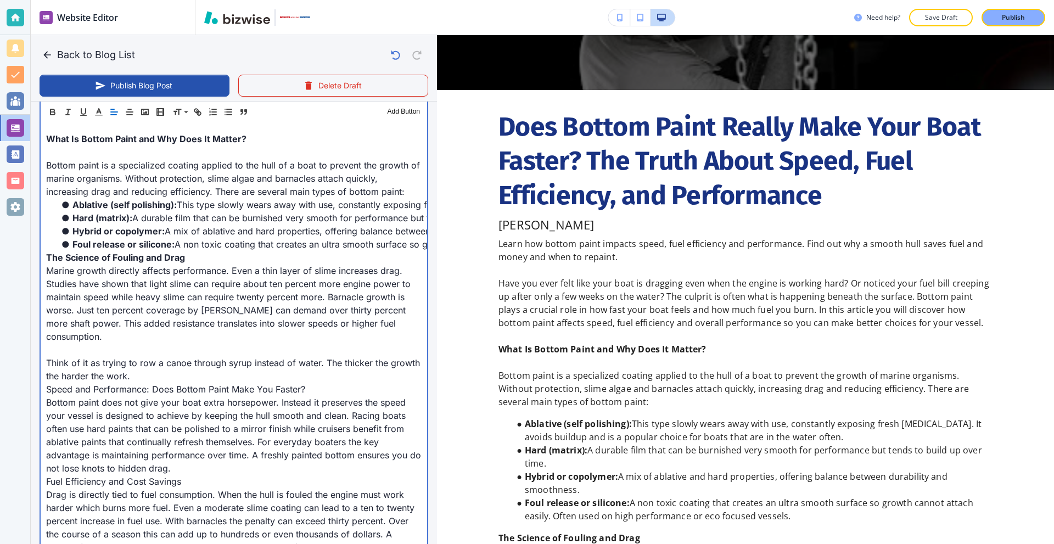
click at [172, 379] on p "Think of it as trying to row a canoe through syrup instead of water. The thicke…" at bounding box center [234, 369] width 376 height 26
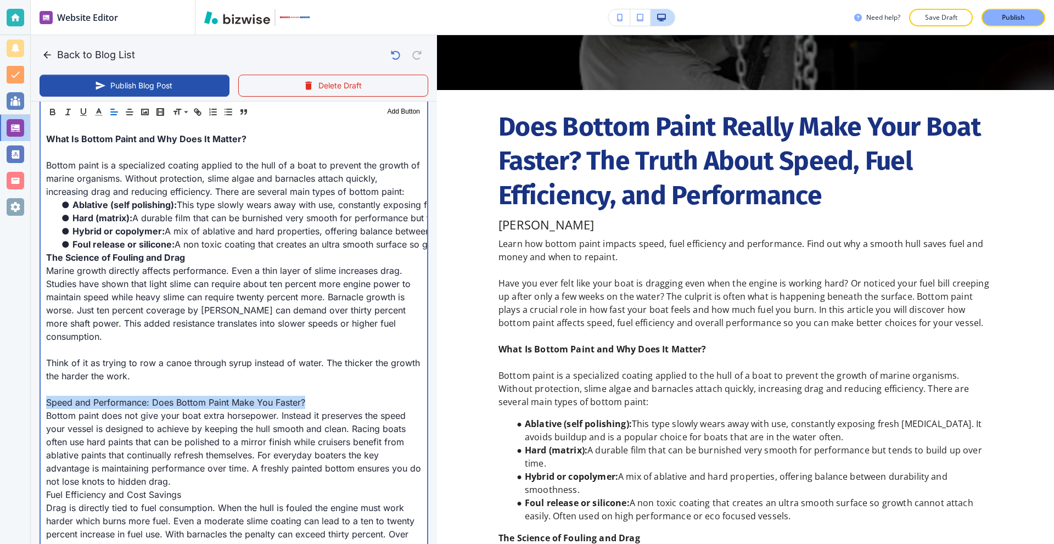
drag, startPoint x: 320, startPoint y: 400, endPoint x: 10, endPoint y: 406, distance: 309.8
click at [10, 406] on div "Website Editor Pages Edit, add, and delete pages or manage your page order Upda…" at bounding box center [527, 272] width 1054 height 544
drag, startPoint x: 308, startPoint y: 403, endPoint x: 321, endPoint y: 401, distance: 13.3
click at [309, 403] on strong "Speed and Performance: Does Bottom Paint Make You Faster?" at bounding box center [180, 402] width 269 height 11
click at [321, 401] on p "Speed and Performance: Does Bottom Paint Make You Faster?" at bounding box center [234, 402] width 376 height 13
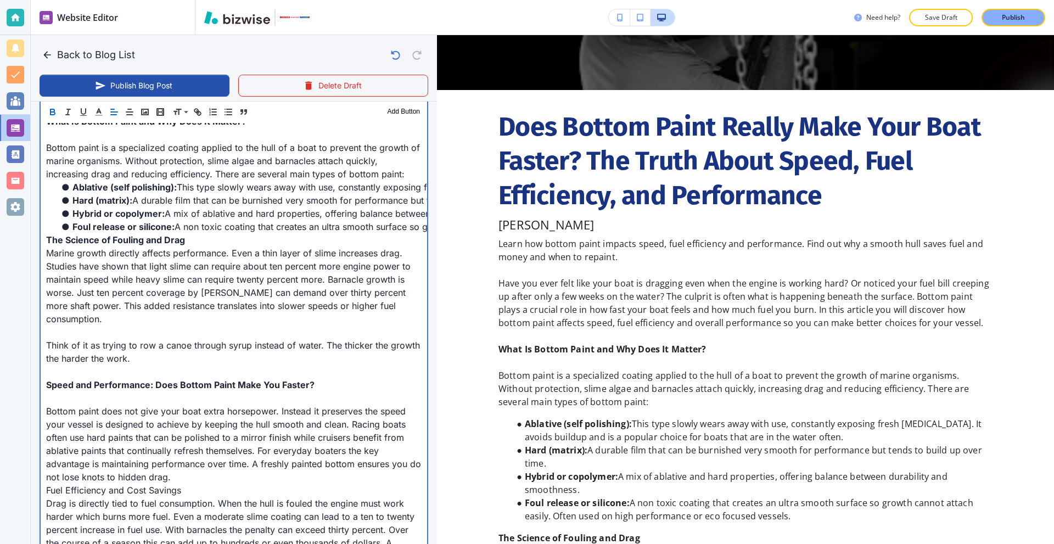
scroll to position [516, 0]
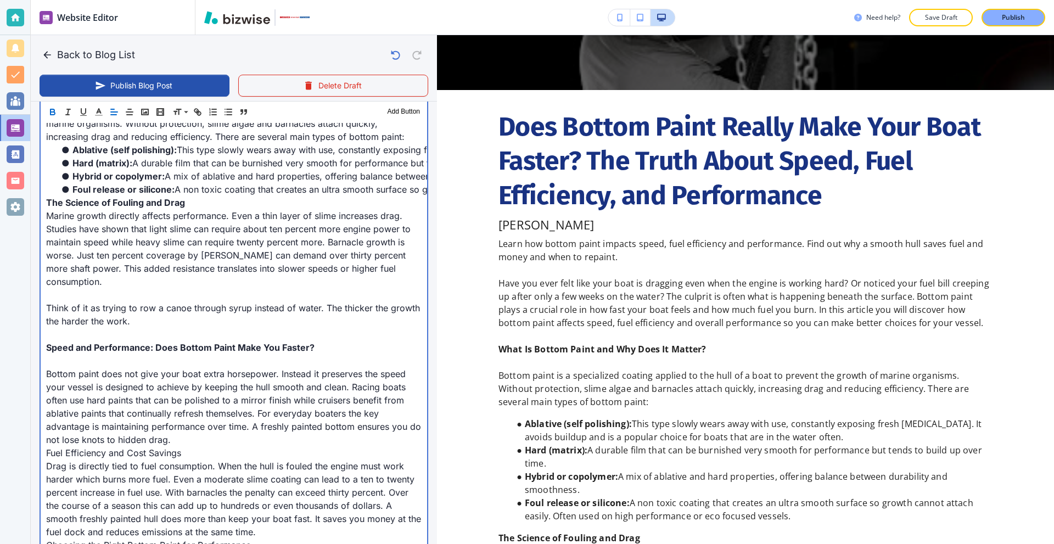
click at [210, 440] on p "Bottom paint does not give your boat extra horsepower. Instead it preserves the…" at bounding box center [234, 406] width 376 height 79
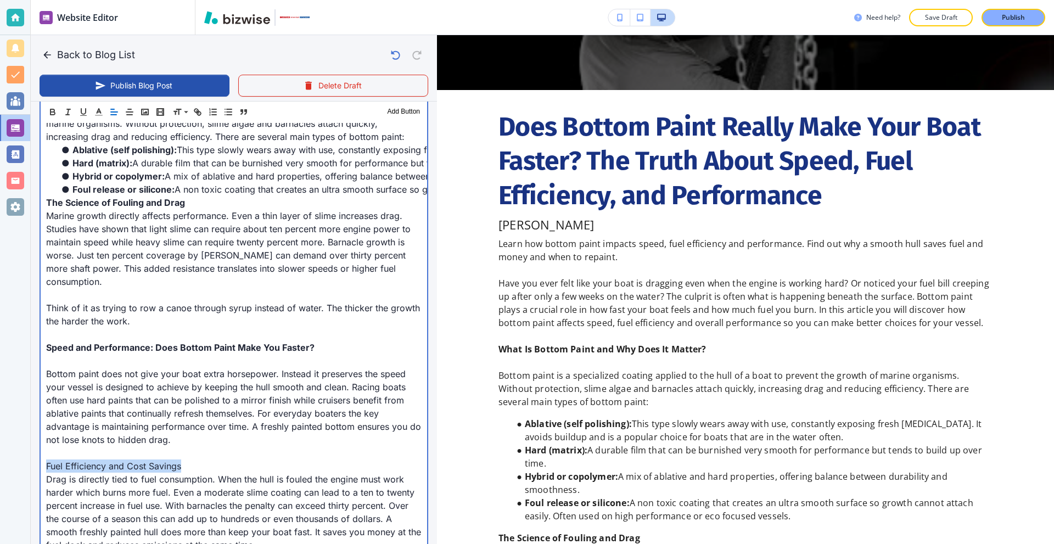
drag, startPoint x: 208, startPoint y: 461, endPoint x: 24, endPoint y: 463, distance: 184.5
click at [24, 463] on div "Website Editor Pages Edit, add, and delete pages or manage your page order Upda…" at bounding box center [527, 272] width 1054 height 544
click at [219, 461] on p "Fuel Efficiency and Cost Savings" at bounding box center [234, 466] width 376 height 13
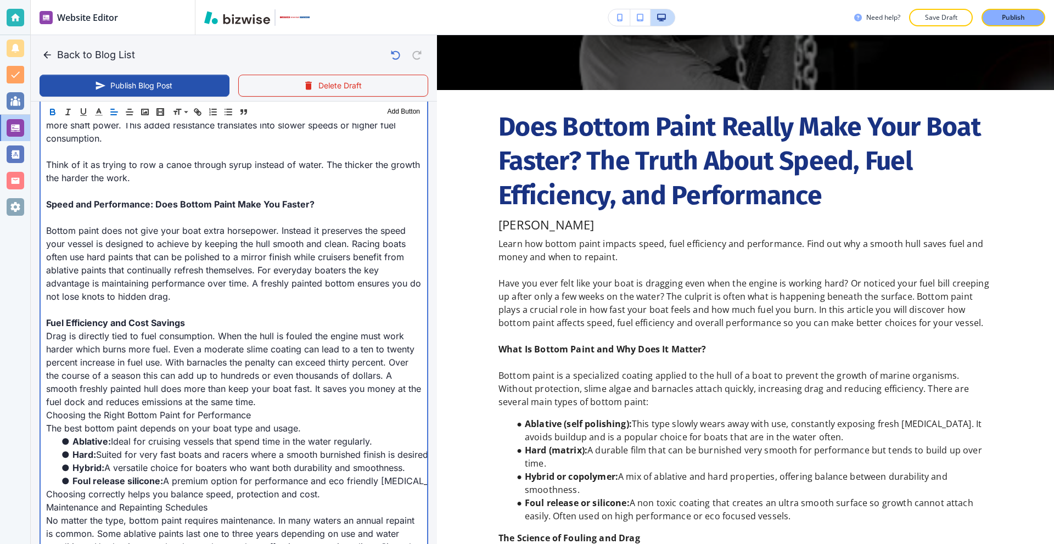
scroll to position [680, 0]
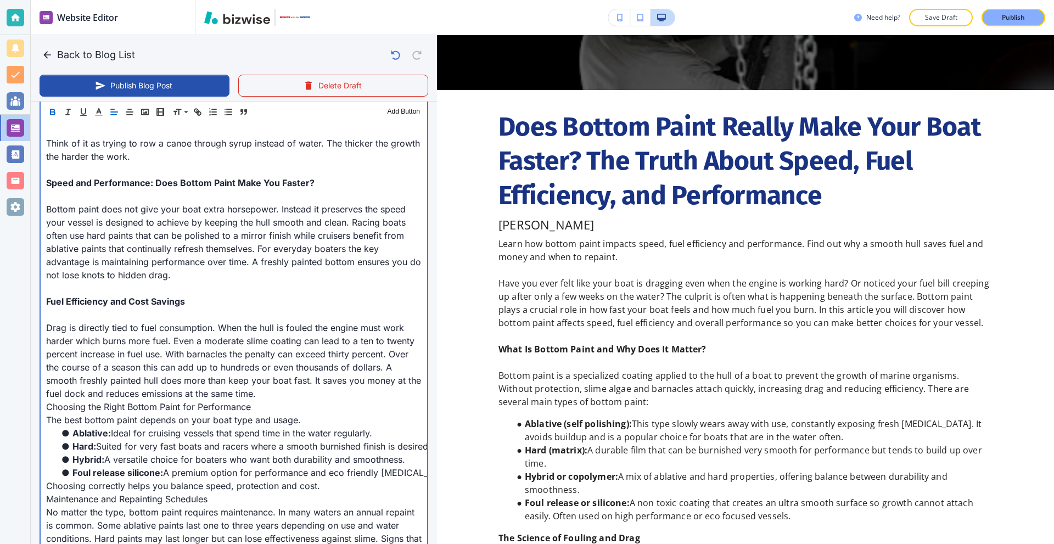
click at [309, 393] on p "Drag is directly tied to fuel consumption. When the hull is fouled the engine m…" at bounding box center [234, 360] width 376 height 79
click at [316, 393] on p "Drag is directly tied to fuel consumption. When the hull is fouled the engine m…" at bounding box center [234, 360] width 376 height 79
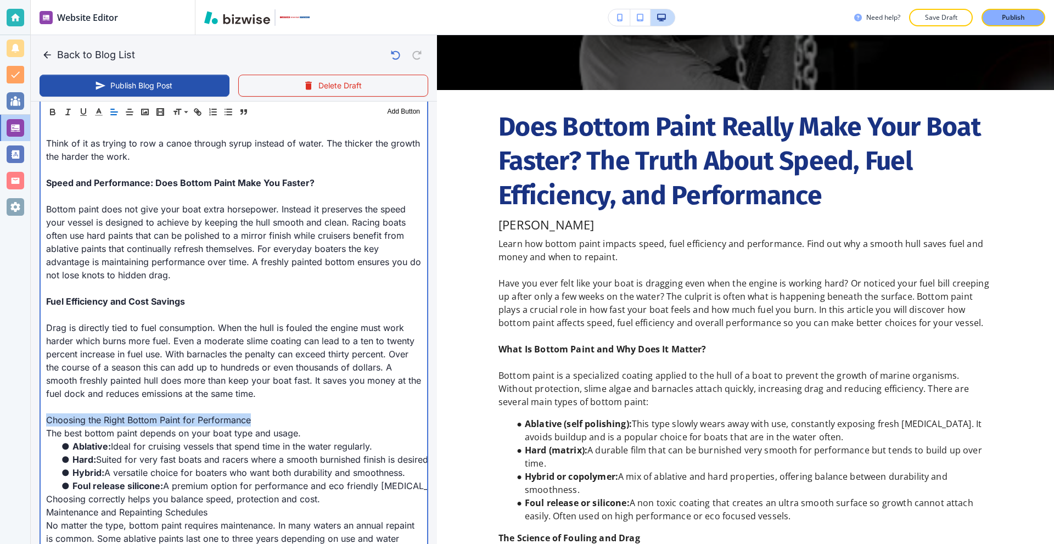
drag, startPoint x: 269, startPoint y: 417, endPoint x: 11, endPoint y: 423, distance: 258.2
click at [11, 423] on div "Website Editor Pages Edit, add, and delete pages or manage your page order Upda…" at bounding box center [527, 272] width 1054 height 544
click at [288, 422] on p "Choosing the Right Bottom Paint for Performance" at bounding box center [234, 420] width 376 height 13
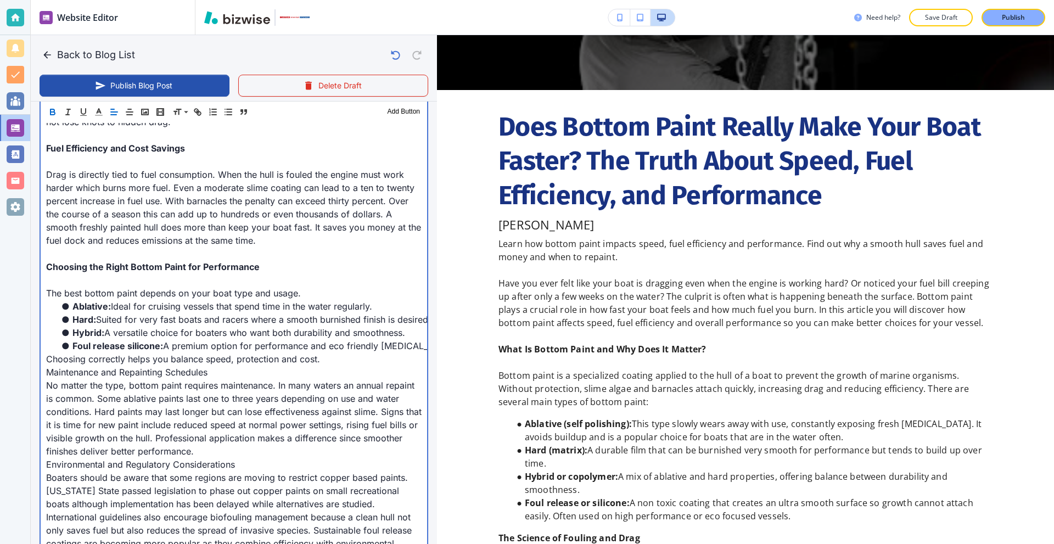
scroll to position [900, 0]
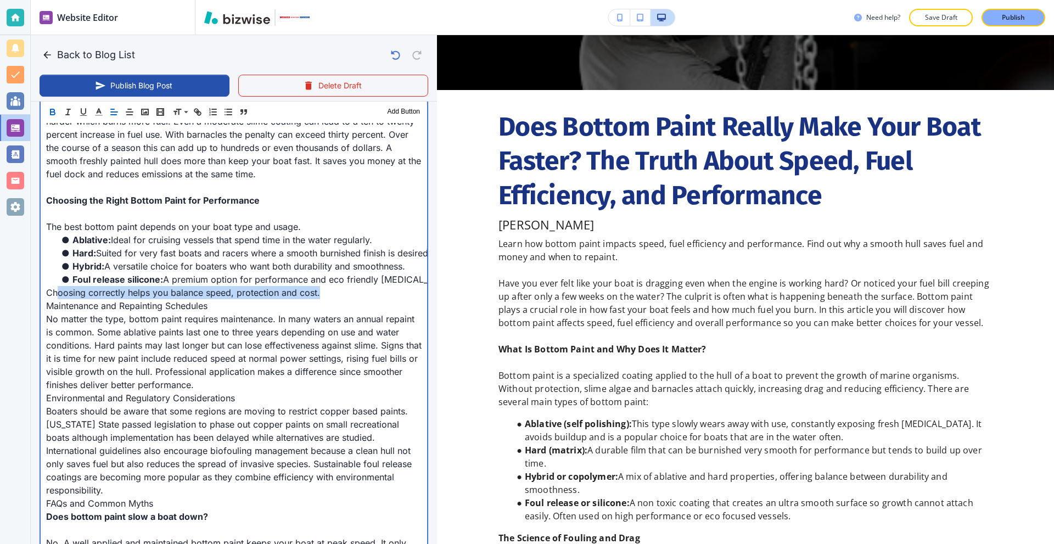
drag, startPoint x: 325, startPoint y: 293, endPoint x: 58, endPoint y: 295, distance: 266.4
click at [58, 295] on p "Choosing correctly helps you balance speed, protection and cost." at bounding box center [234, 292] width 376 height 13
click at [253, 303] on p "Maintenance and Repainting Schedules" at bounding box center [234, 305] width 376 height 13
click at [327, 297] on p "Choosing correctly helps you balance speed, protection and cost." at bounding box center [234, 292] width 376 height 13
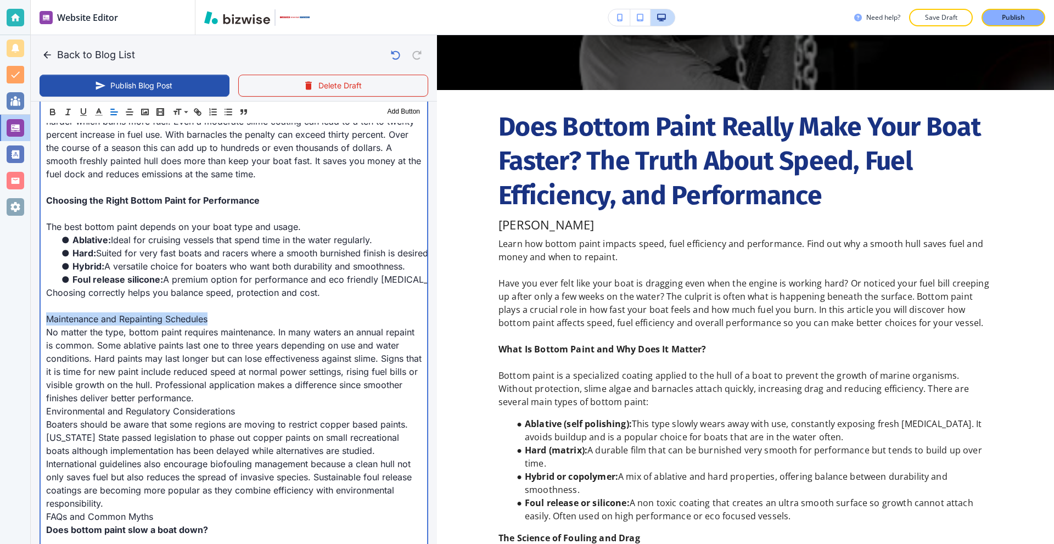
drag, startPoint x: 221, startPoint y: 315, endPoint x: 0, endPoint y: 320, distance: 221.4
click at [0, 320] on div "Website Editor Pages Edit, add, and delete pages or manage your page order Upda…" at bounding box center [527, 272] width 1054 height 544
click at [258, 309] on p at bounding box center [234, 305] width 376 height 13
click at [254, 319] on p "Maintenance and Repainting Schedules" at bounding box center [234, 318] width 376 height 13
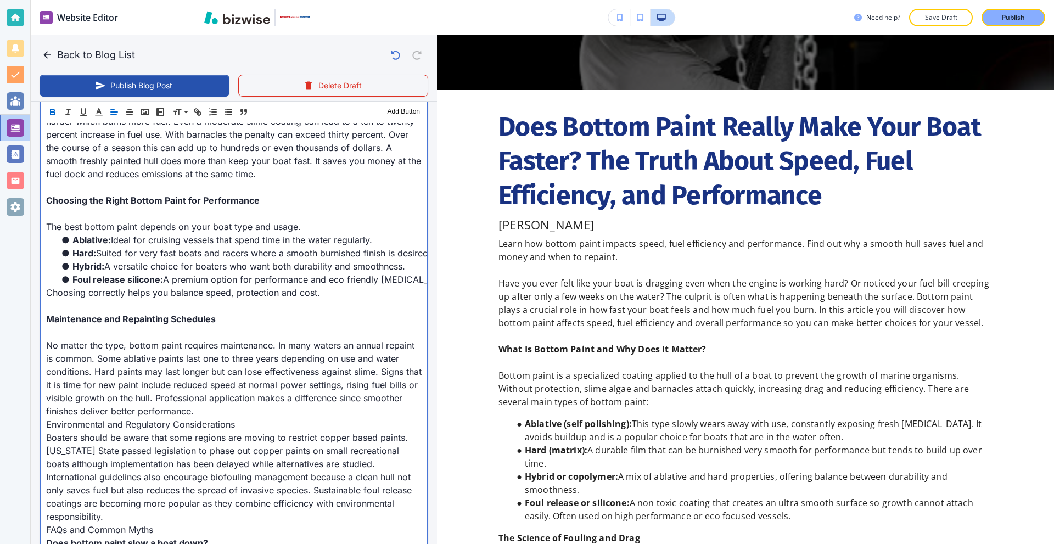
click at [262, 411] on p "No matter the type, bottom paint requires maintenance. In many waters an annual…" at bounding box center [234, 378] width 376 height 79
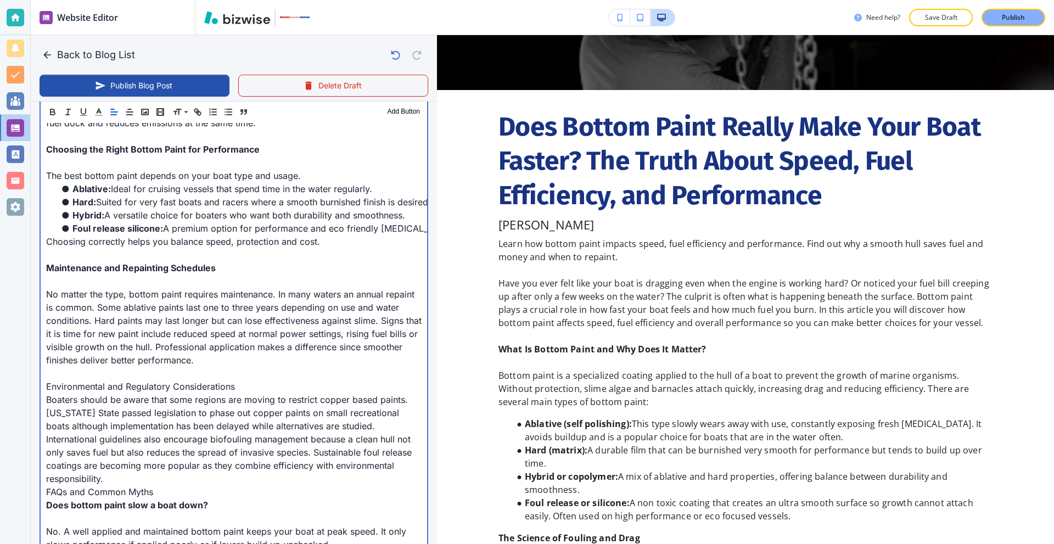
scroll to position [955, 0]
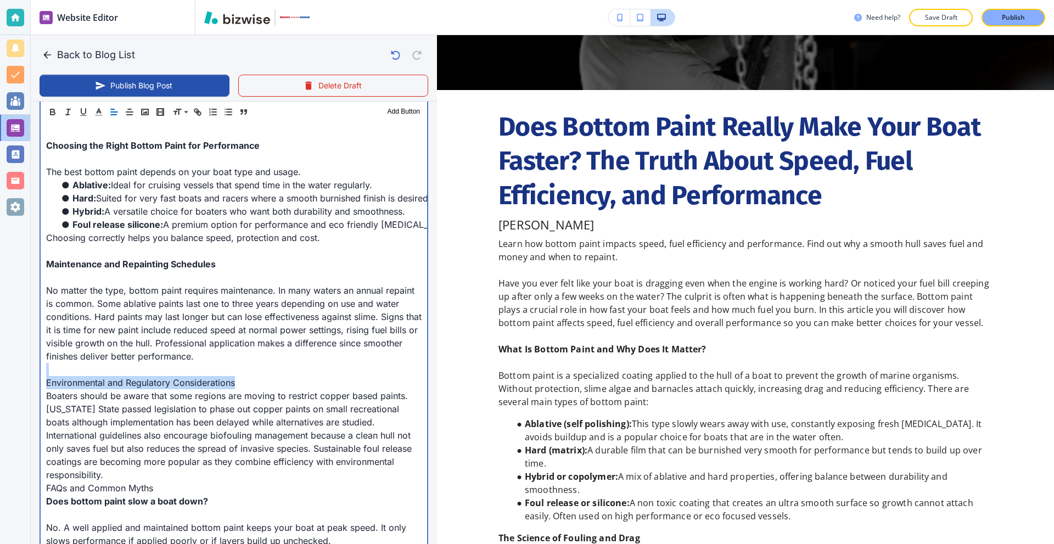
drag, startPoint x: 248, startPoint y: 386, endPoint x: 0, endPoint y: 373, distance: 248.5
click at [0, 373] on div "Website Editor Pages Edit, add, and delete pages or manage your page order Upda…" at bounding box center [527, 272] width 1054 height 544
click at [253, 377] on p "Environmental and Regulatory Considerations" at bounding box center [234, 382] width 376 height 13
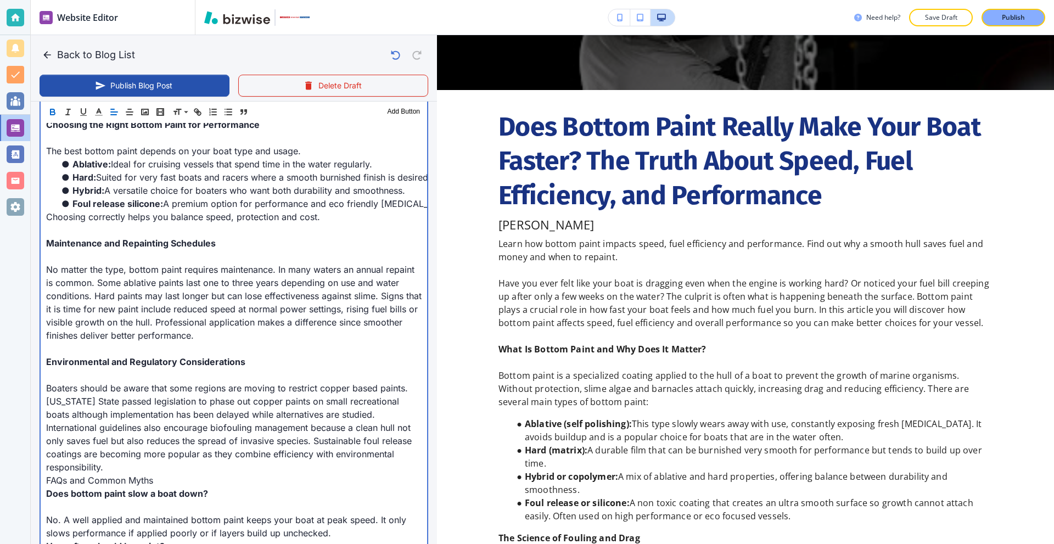
scroll to position [1010, 0]
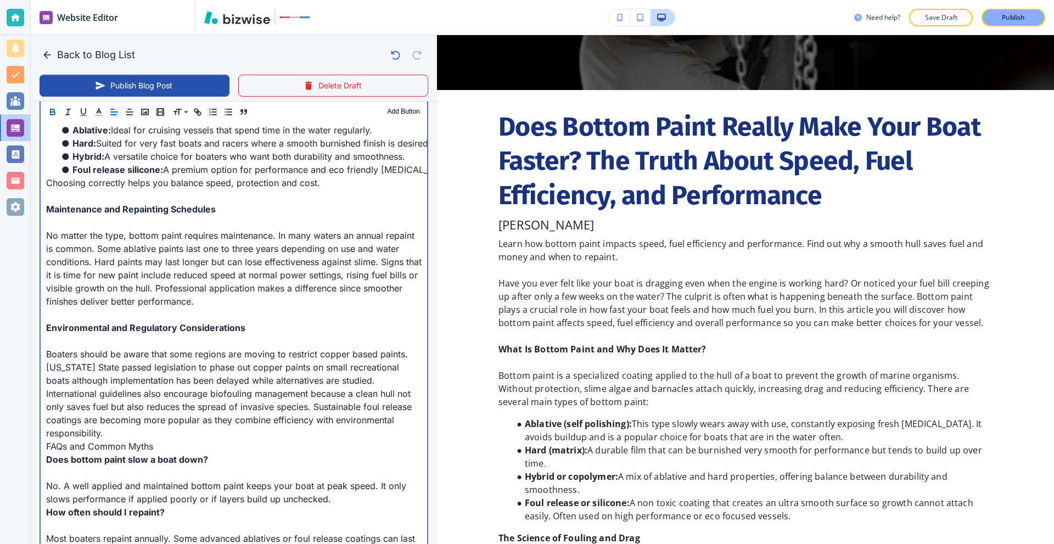
click at [132, 433] on p "Boaters should be aware that some regions are moving to restrict copper based p…" at bounding box center [234, 394] width 376 height 92
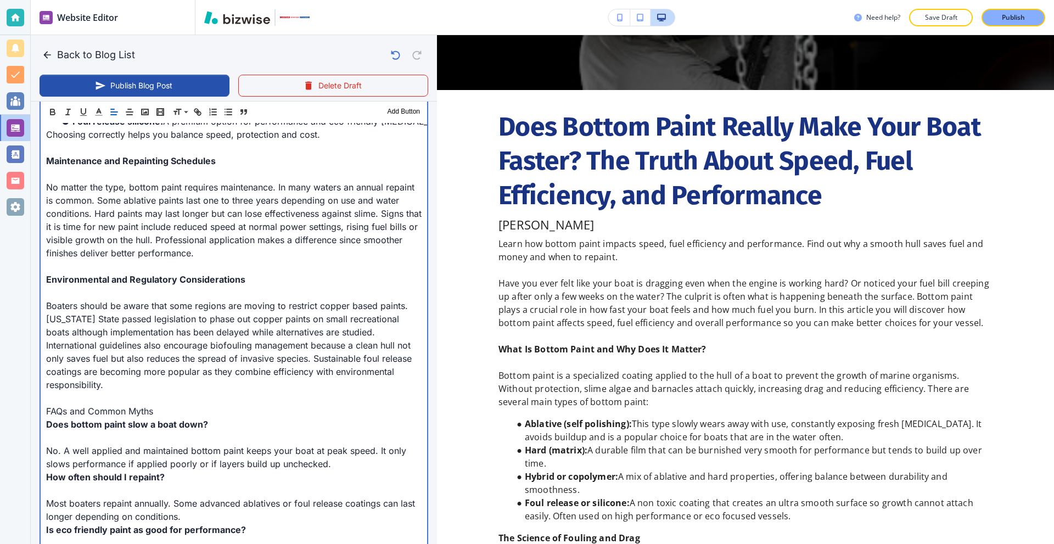
scroll to position [1065, 0]
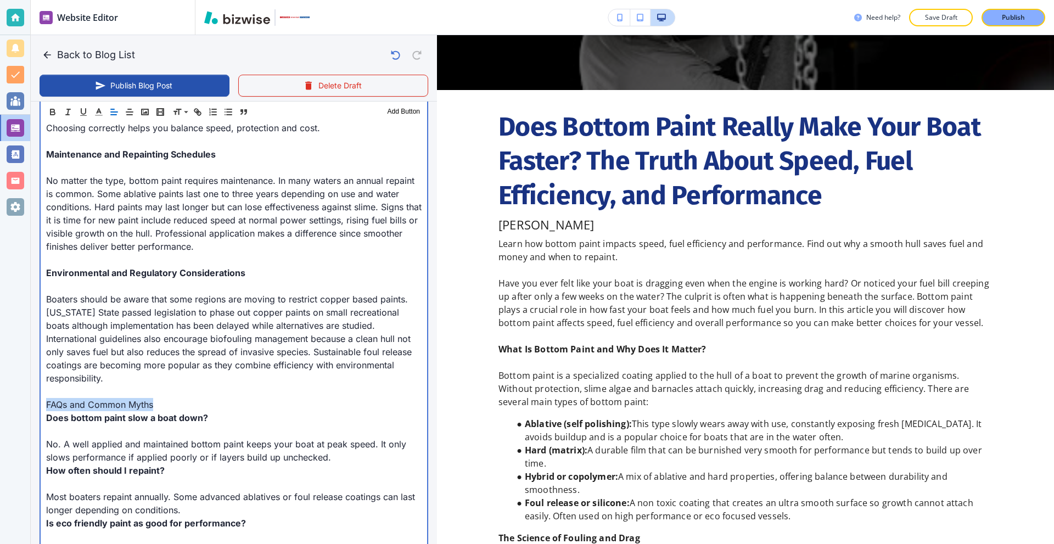
drag, startPoint x: 177, startPoint y: 403, endPoint x: 0, endPoint y: 401, distance: 176.8
click at [0, 401] on div "Website Editor Pages Edit, add, and delete pages or manage your page order Upda…" at bounding box center [527, 272] width 1054 height 544
type input "Sep 23, 2025 05:00 AM"
click at [197, 403] on p "FAQs and Common Myths" at bounding box center [234, 404] width 376 height 13
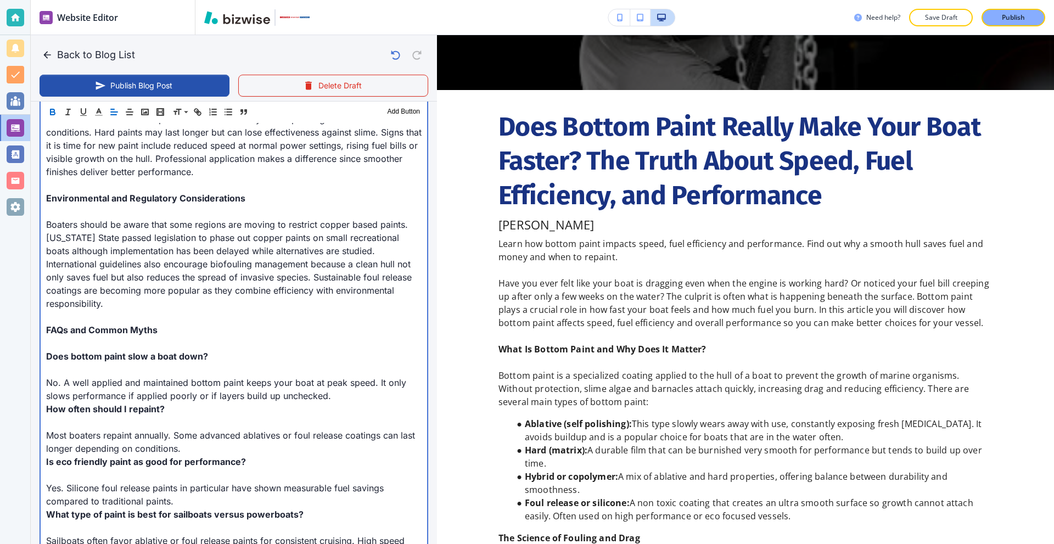
scroll to position [1175, 0]
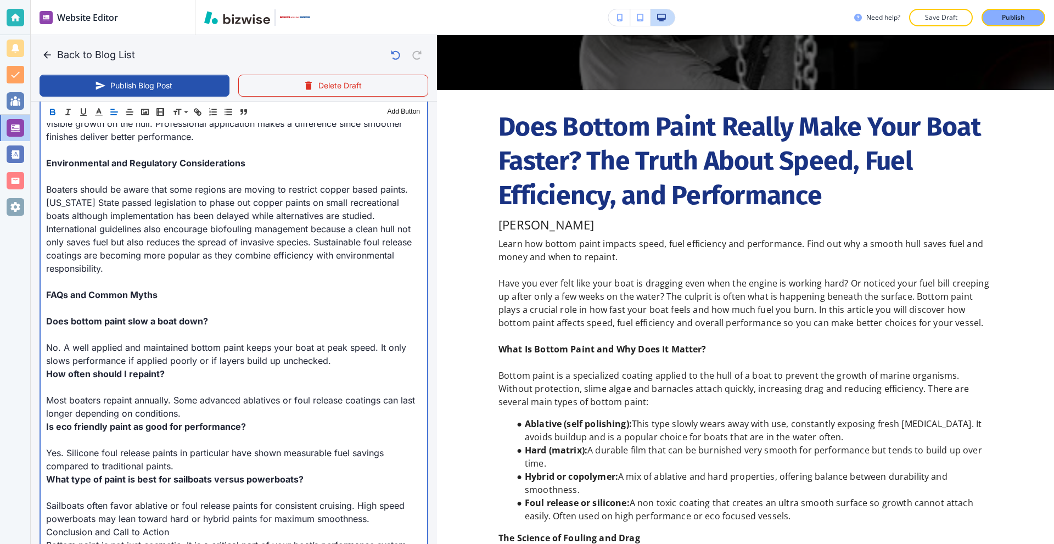
click at [72, 334] on p at bounding box center [234, 334] width 376 height 13
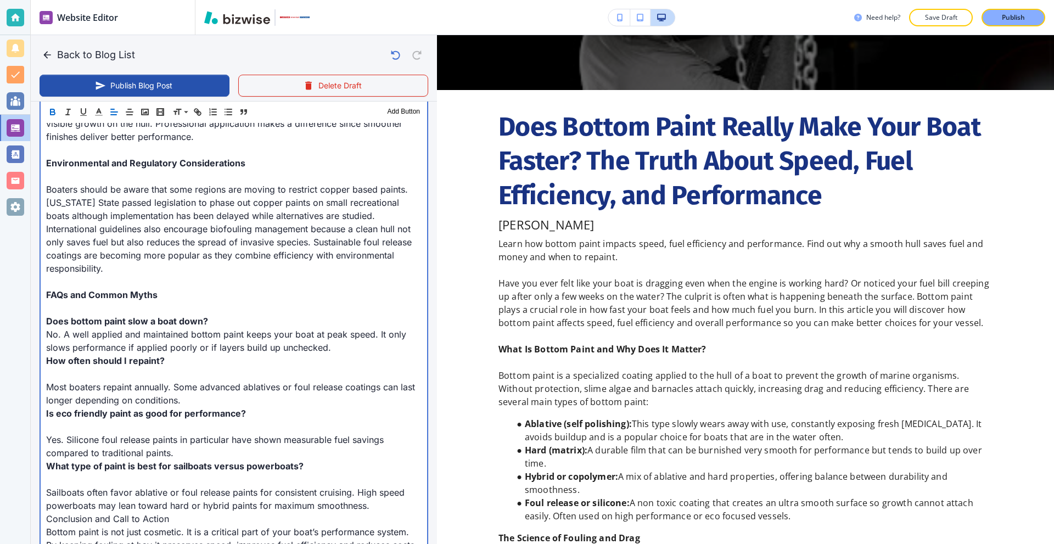
click at [52, 376] on p at bounding box center [234, 373] width 376 height 13
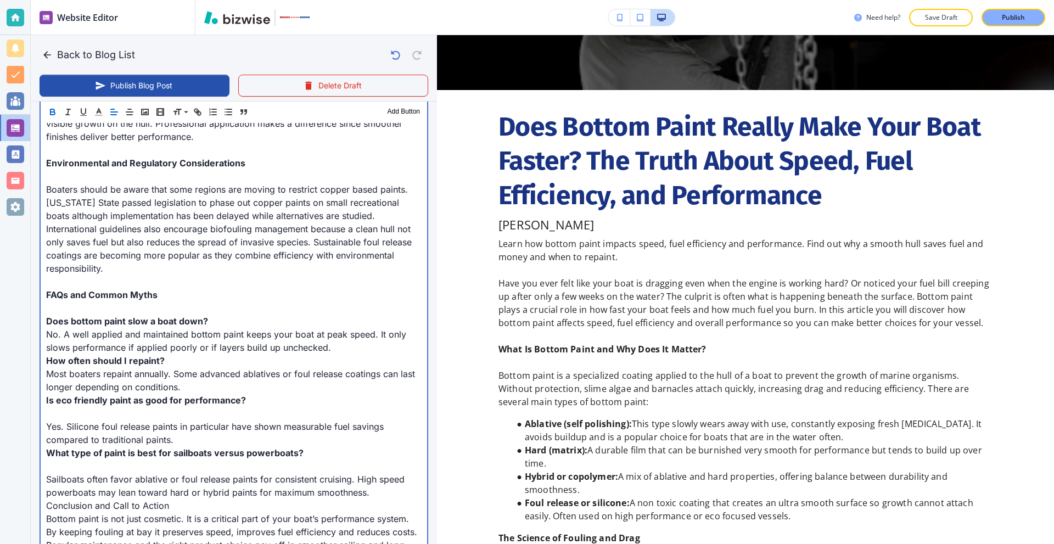
click at [332, 348] on p "No. A well applied and maintained bottom paint keeps your boat at peak speed. I…" at bounding box center [234, 341] width 376 height 26
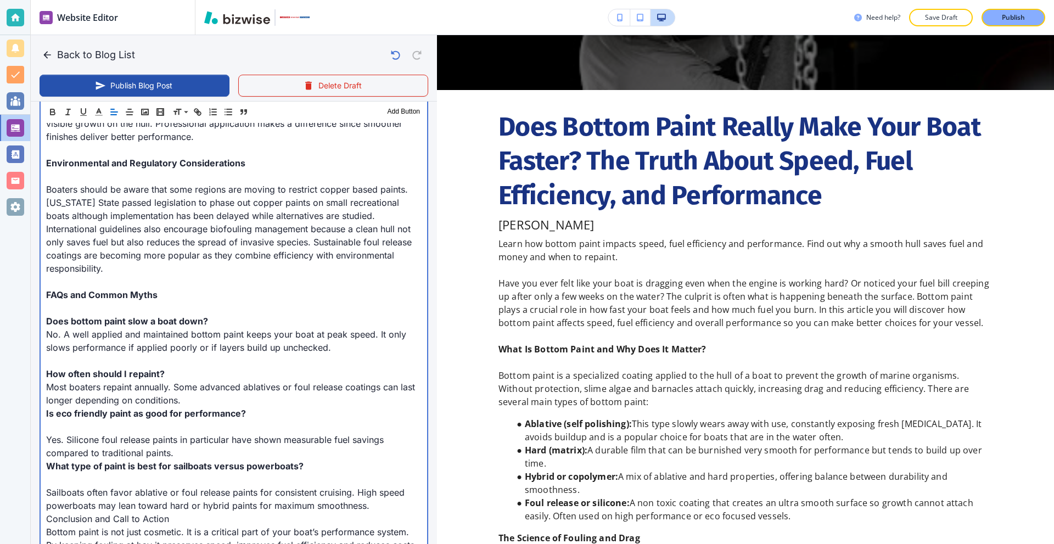
click at [47, 428] on p at bounding box center [234, 426] width 376 height 13
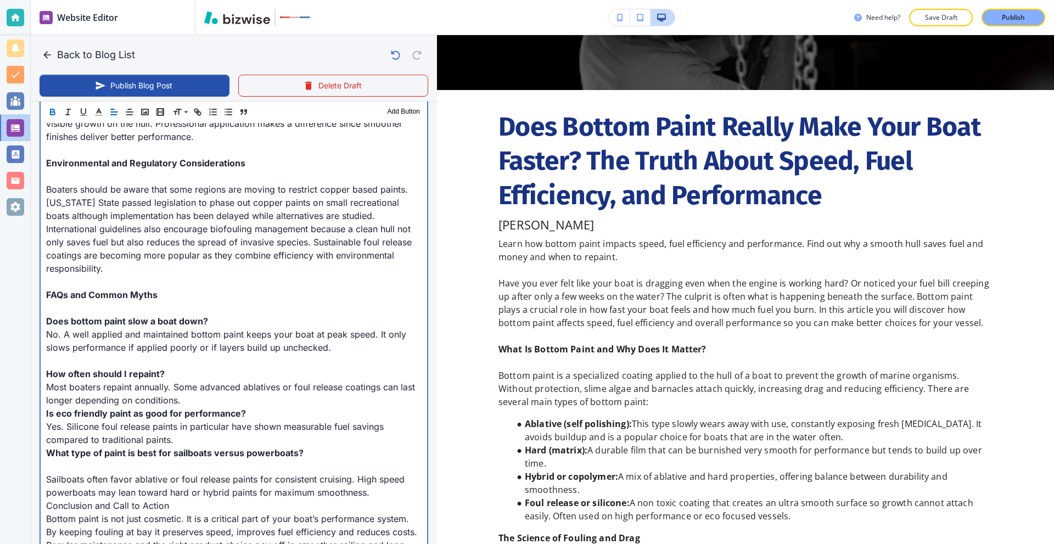
click at [211, 396] on p "Most boaters repaint annually. Some advanced ablatives or foul release coatings…" at bounding box center [234, 394] width 376 height 26
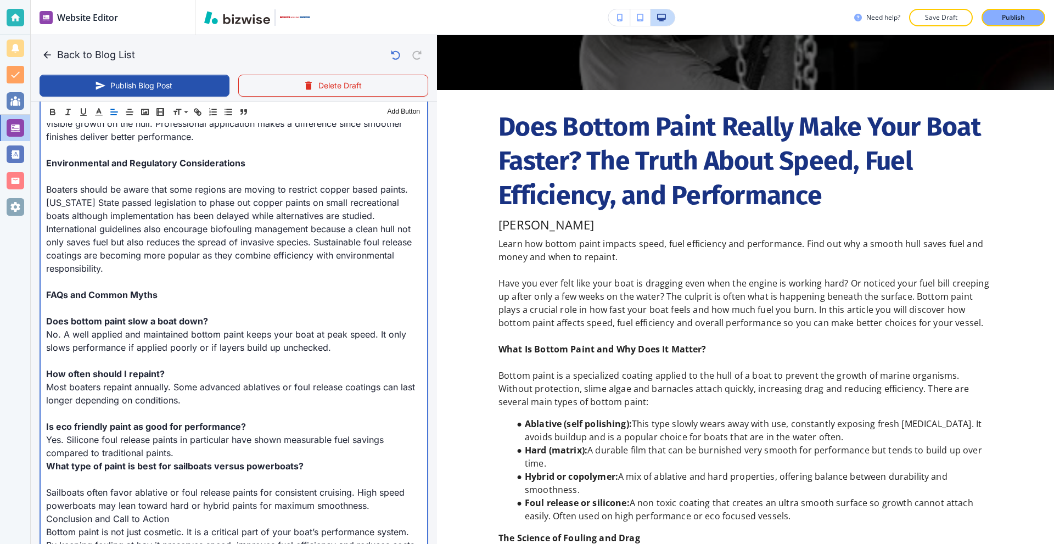
click at [196, 451] on p "Yes. Silicone foul release paints in particular have shown measurable fuel savi…" at bounding box center [234, 446] width 376 height 26
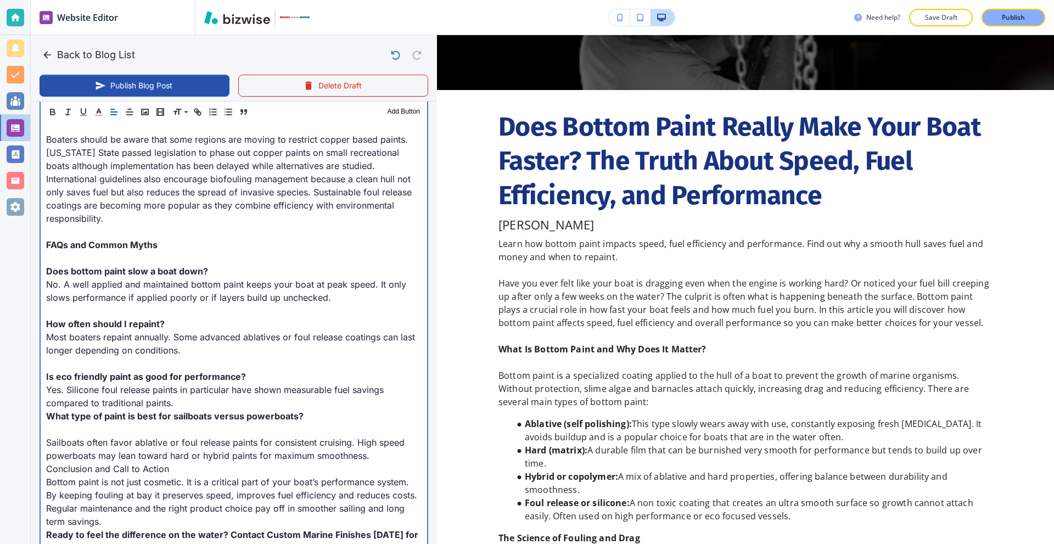
scroll to position [1230, 0]
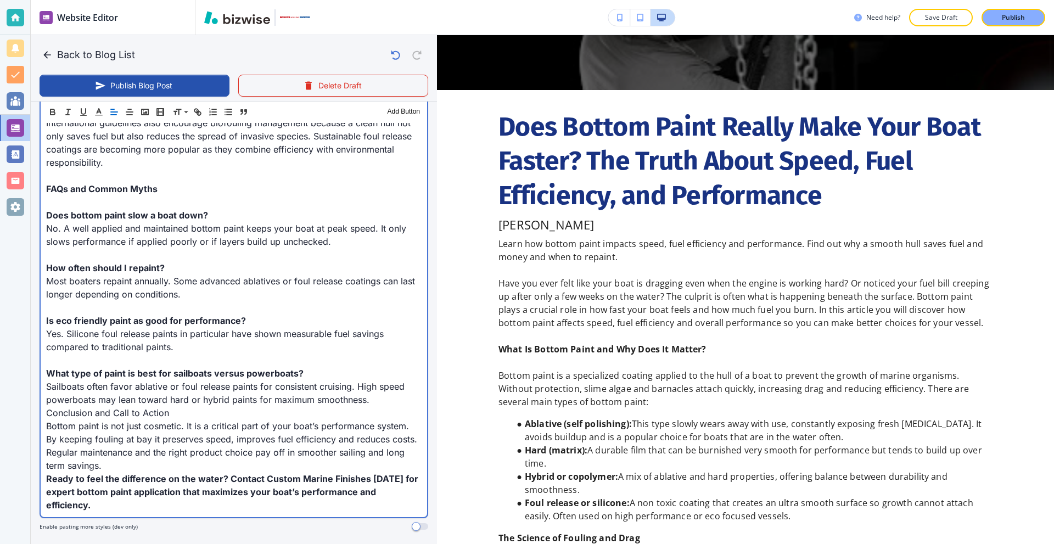
scroll to position [1284, 0]
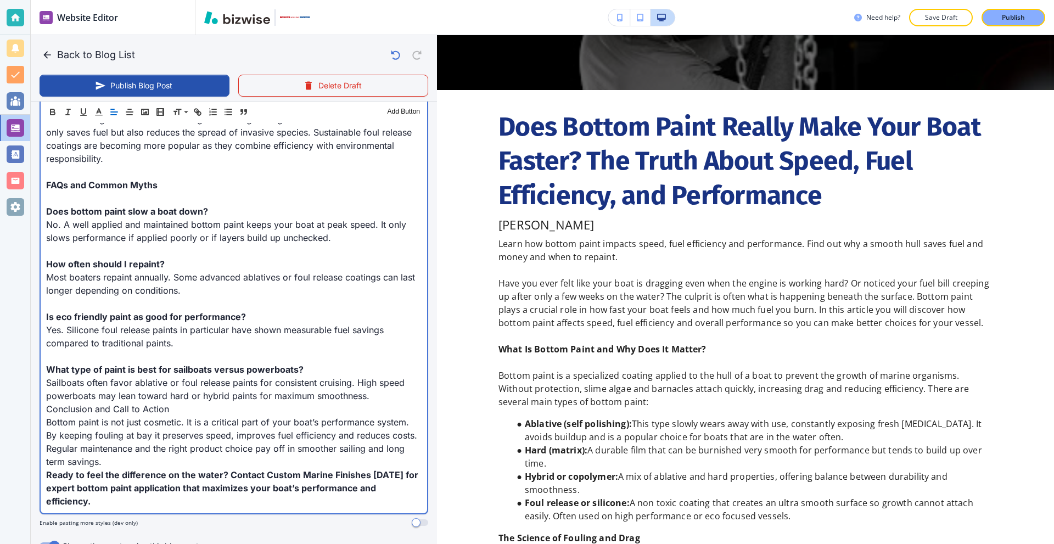
click at [379, 398] on p "Sailboats often favor ablative or foul release paints for consistent cruising. …" at bounding box center [234, 389] width 376 height 26
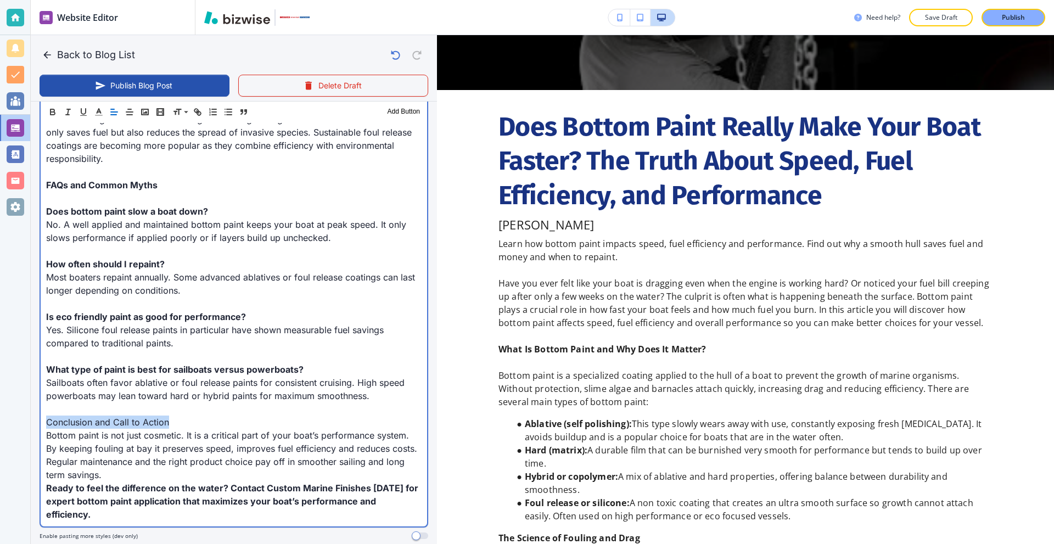
drag, startPoint x: 228, startPoint y: 420, endPoint x: 0, endPoint y: 423, distance: 227.9
click at [0, 423] on div "Website Editor Pages Edit, add, and delete pages or manage your page order Upda…" at bounding box center [527, 272] width 1054 height 544
click at [145, 474] on p "Bottom paint is not just cosmetic. It is a critical part of your boat’s perform…" at bounding box center [234, 455] width 376 height 53
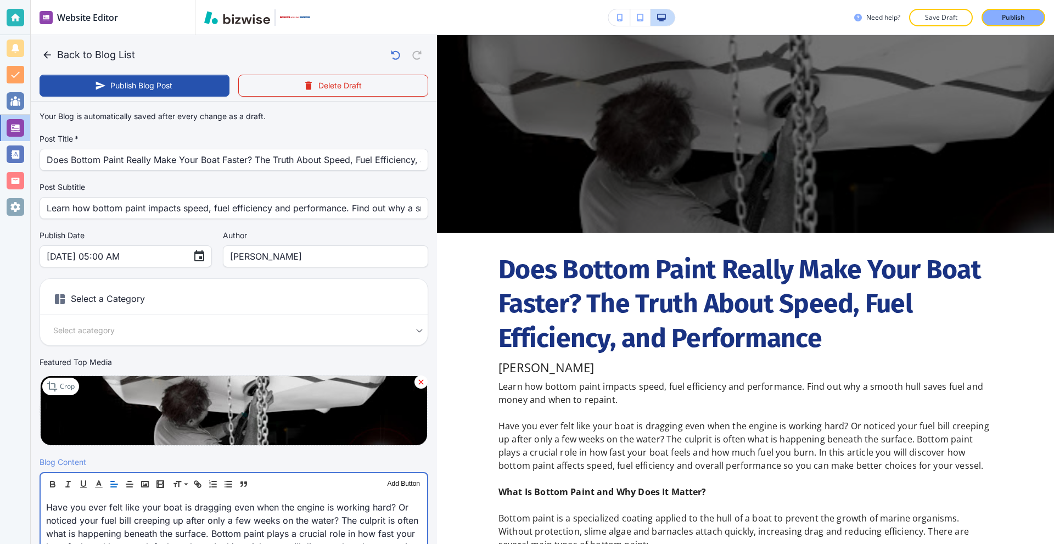
scroll to position [0, 0]
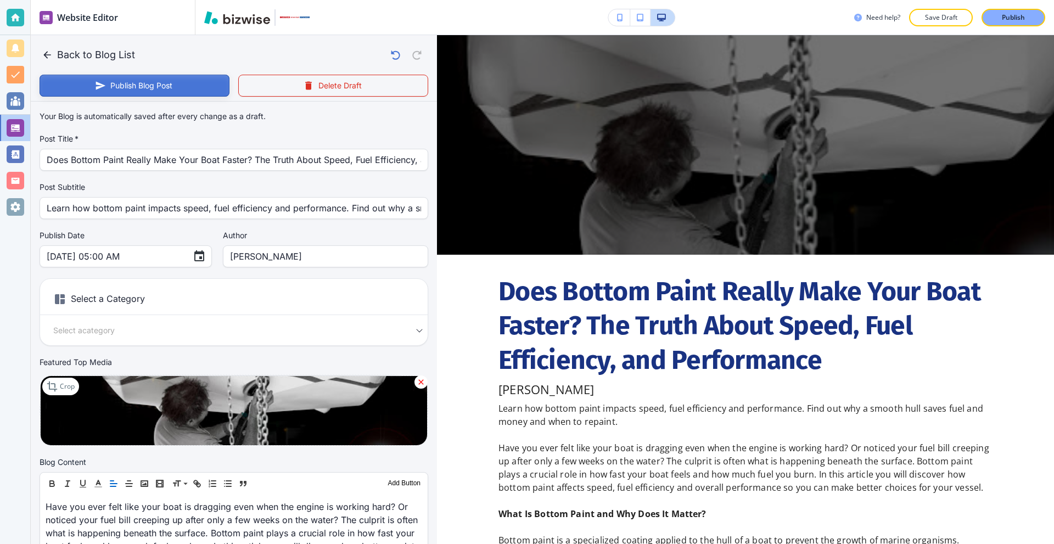
click at [137, 90] on button "Publish Blog Post" at bounding box center [135, 86] width 190 height 22
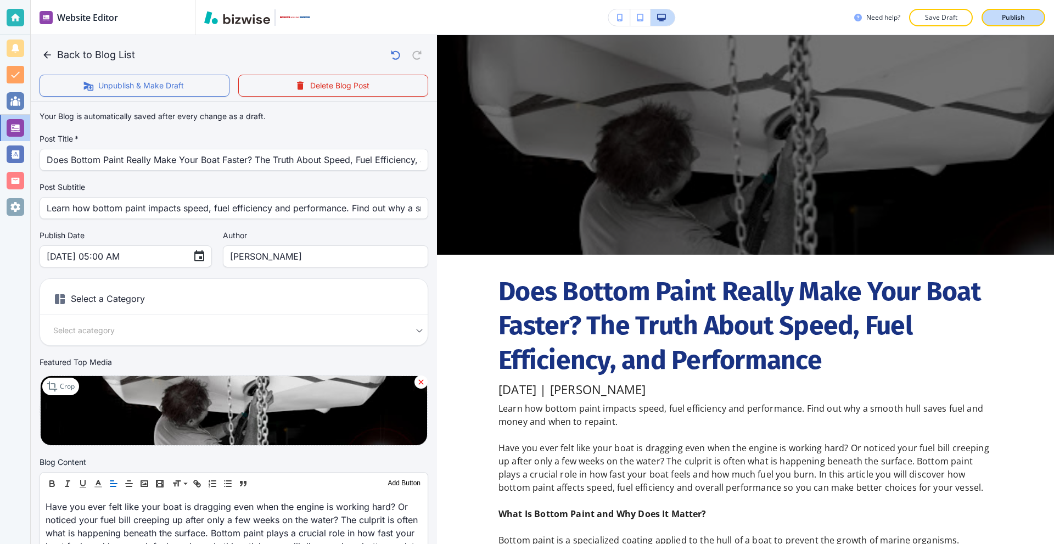
click at [1004, 15] on p "Publish" at bounding box center [1013, 18] width 23 height 10
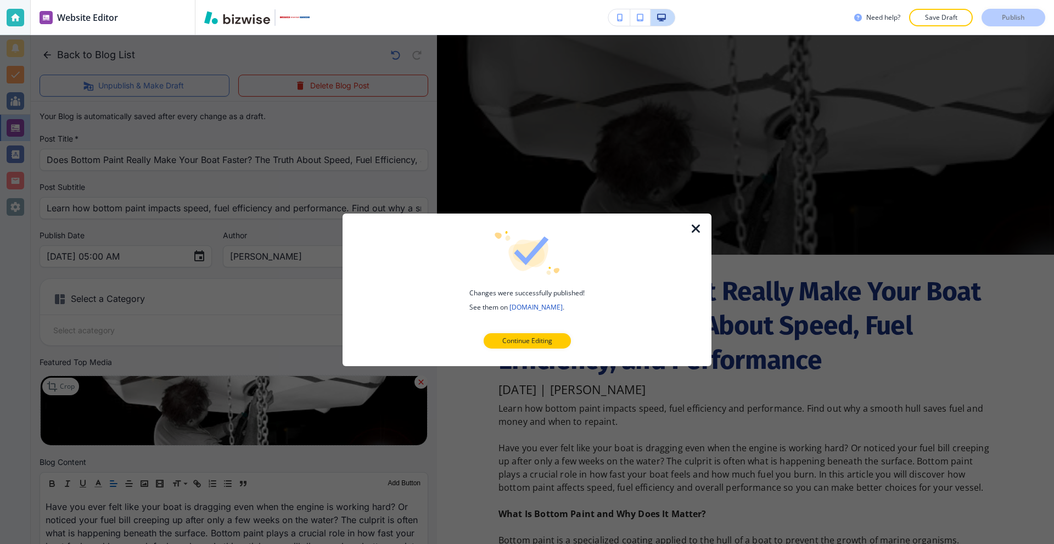
click at [691, 223] on icon "button" at bounding box center [696, 228] width 13 height 13
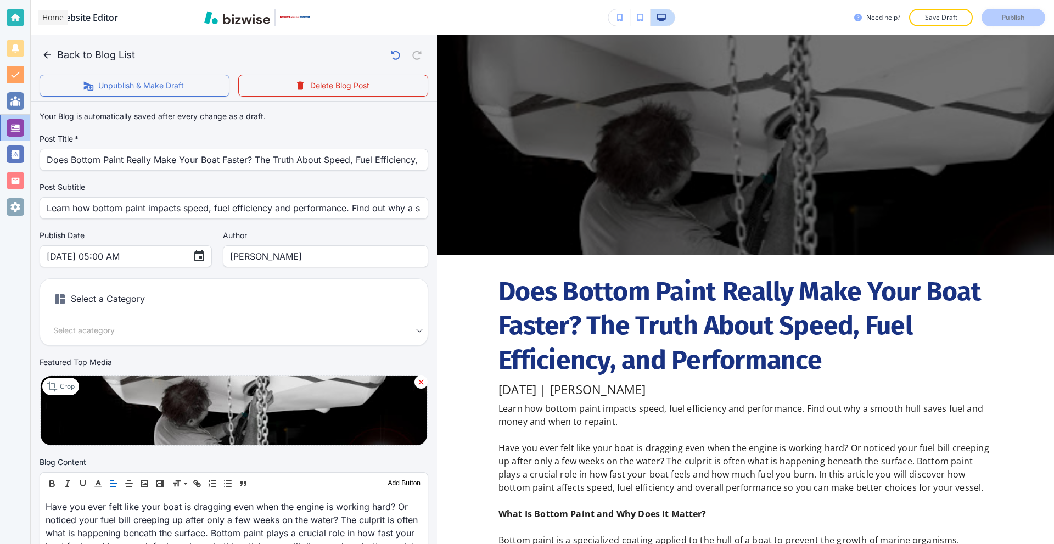
click at [13, 26] on div at bounding box center [16, 18] width 18 height 18
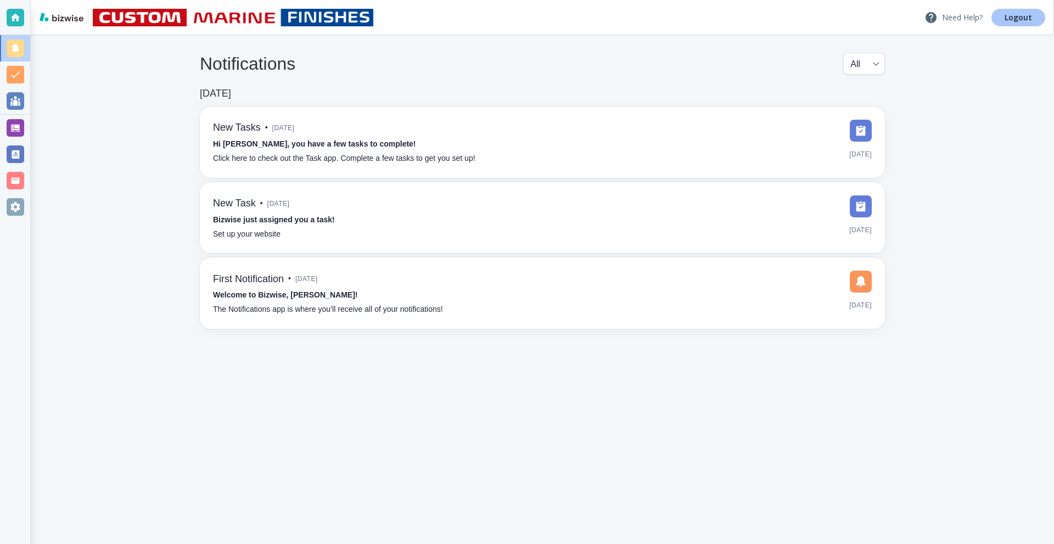
drag, startPoint x: 1031, startPoint y: 14, endPoint x: 944, endPoint y: 13, distance: 86.8
click at [1030, 15] on p "Logout" at bounding box center [1018, 18] width 27 height 8
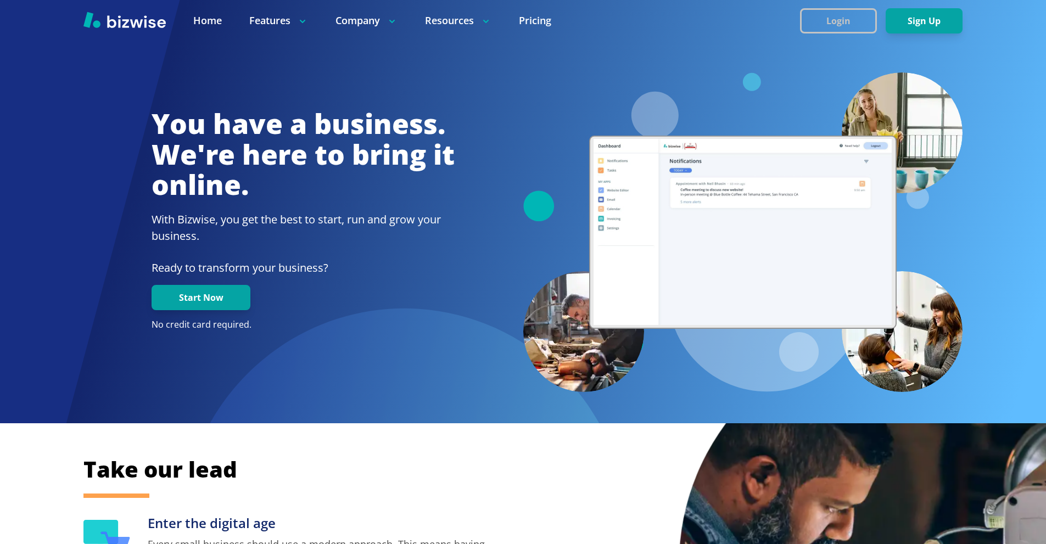
click at [812, 14] on button "Login" at bounding box center [838, 20] width 77 height 25
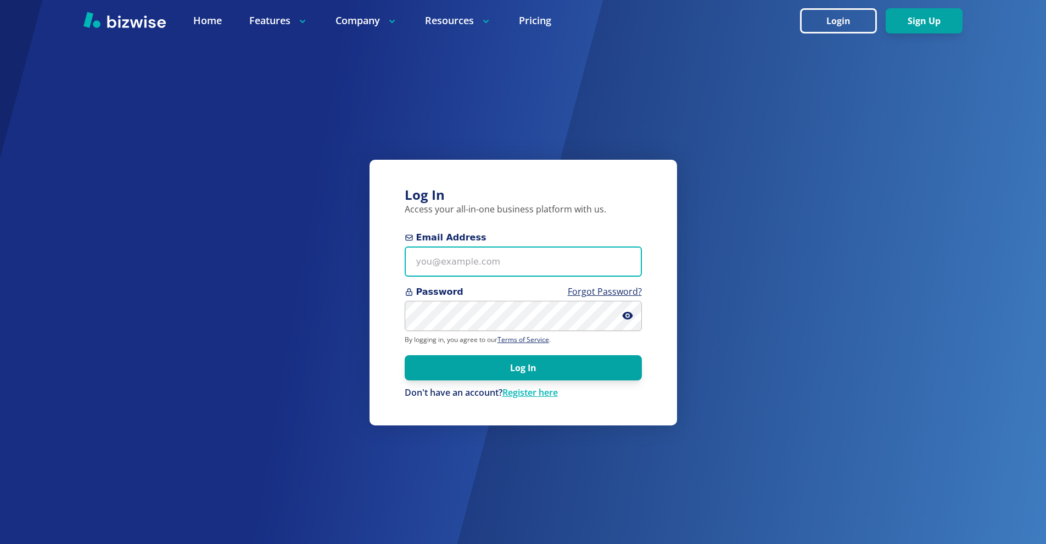
click at [493, 258] on input "Email Address" at bounding box center [523, 262] width 237 height 30
paste input "bill.dunnington@gmail.com"
type input "bill.dunnington@gmail.com"
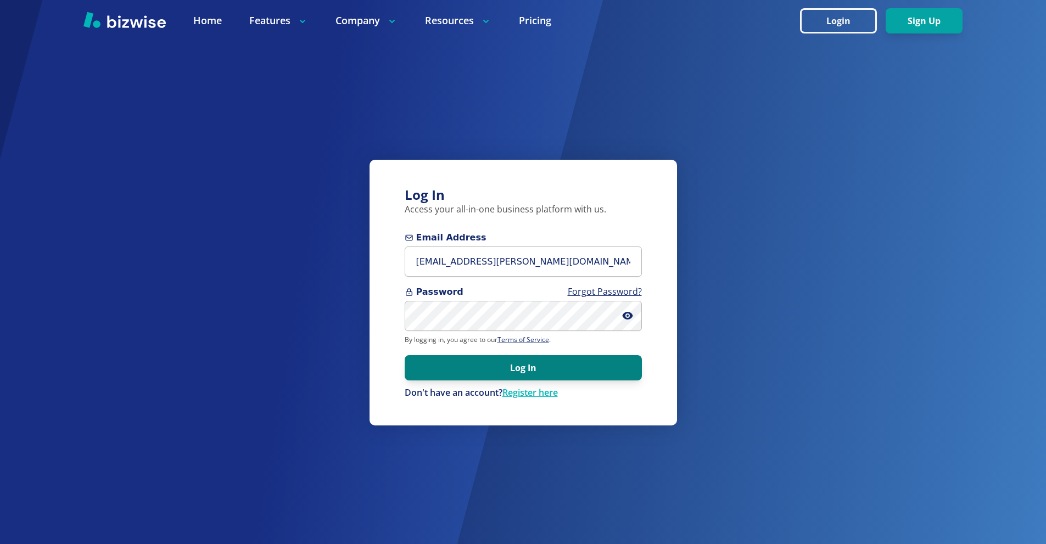
click at [509, 361] on button "Log In" at bounding box center [523, 367] width 237 height 25
